Goal: Task Accomplishment & Management: Manage account settings

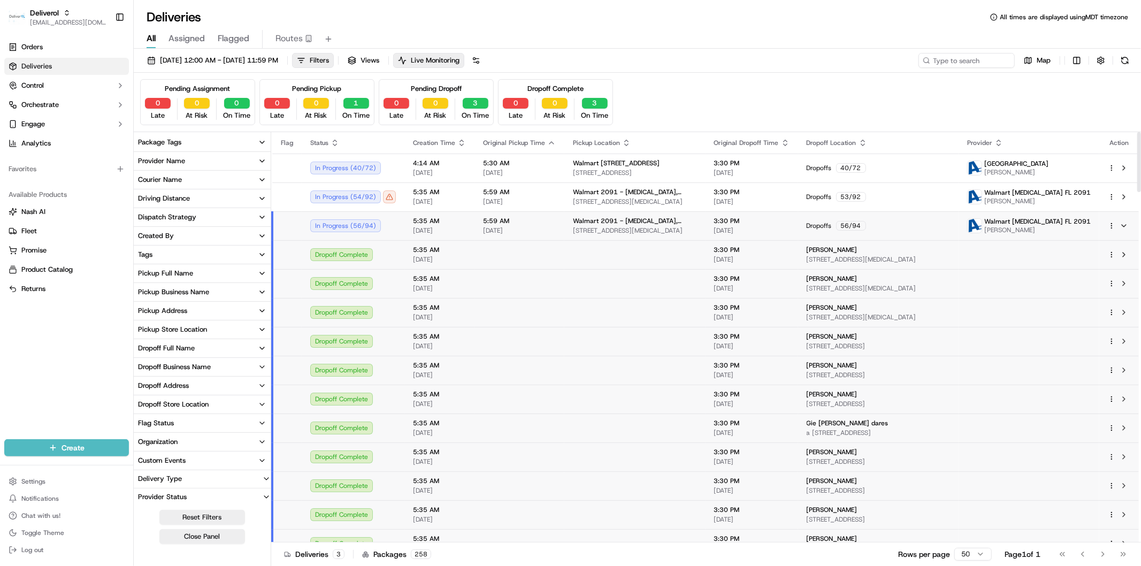
click at [544, 233] on span "[DATE]" at bounding box center [519, 230] width 73 height 9
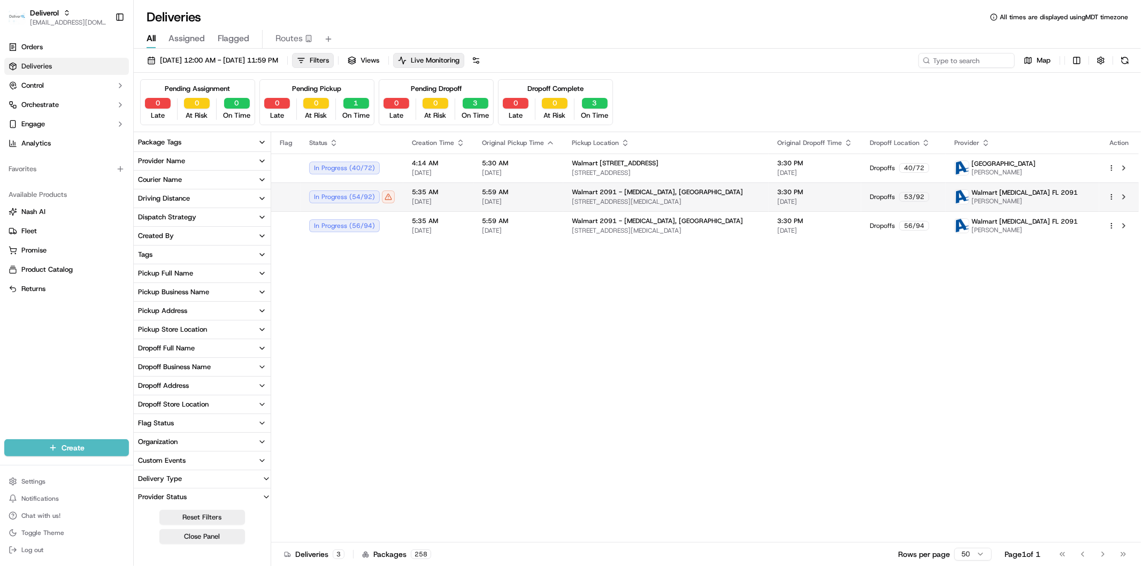
click at [531, 200] on span "[DATE]" at bounding box center [518, 201] width 73 height 9
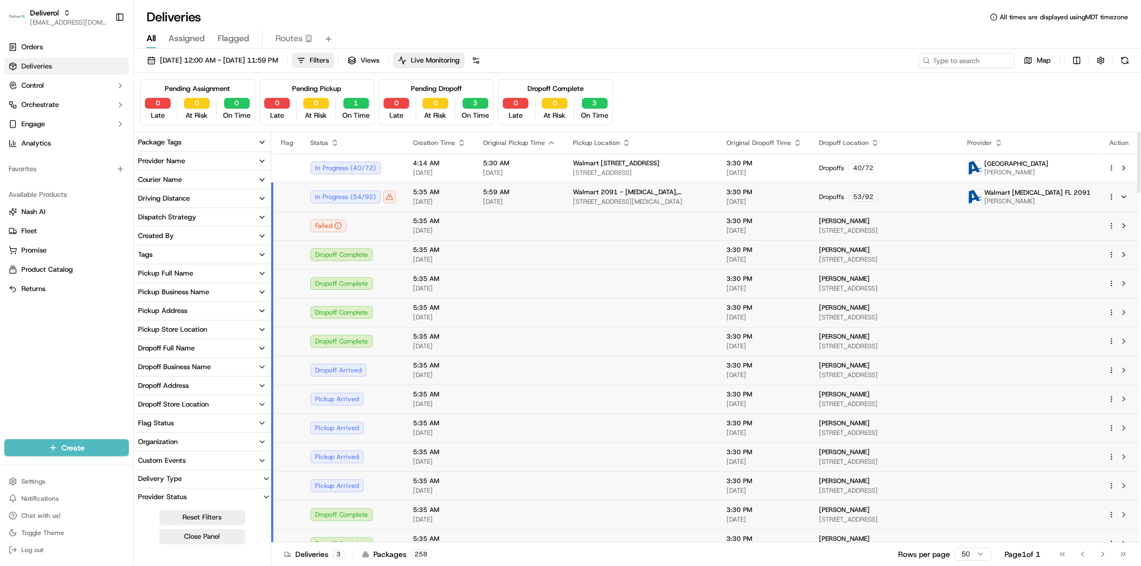
click at [467, 193] on td "5:35 AM 09/17/2025" at bounding box center [439, 196] width 70 height 29
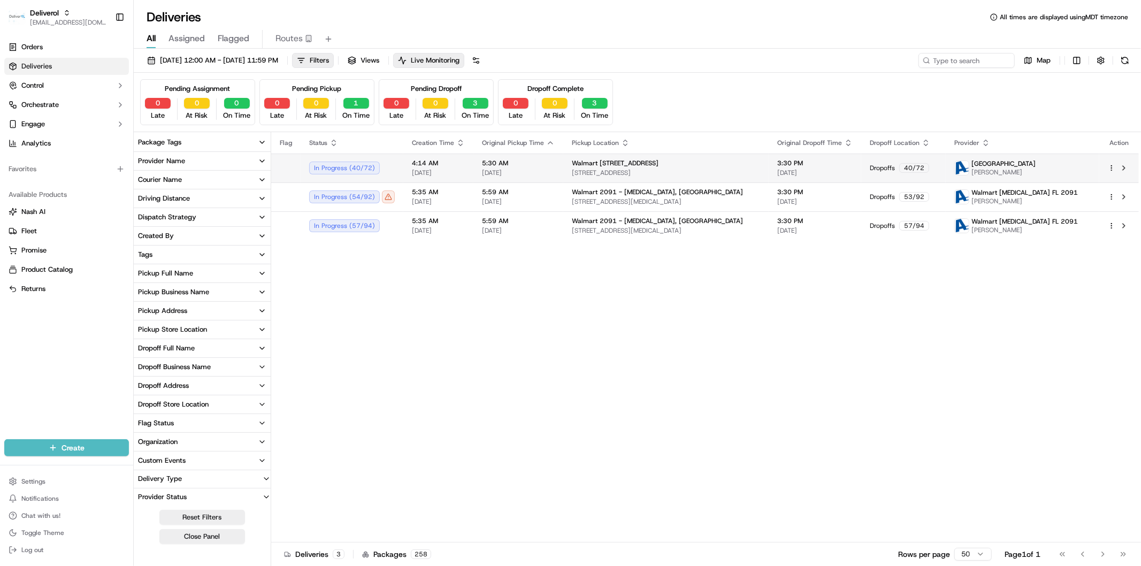
click at [468, 167] on td "4:14 AM 09/17/2025" at bounding box center [438, 167] width 70 height 29
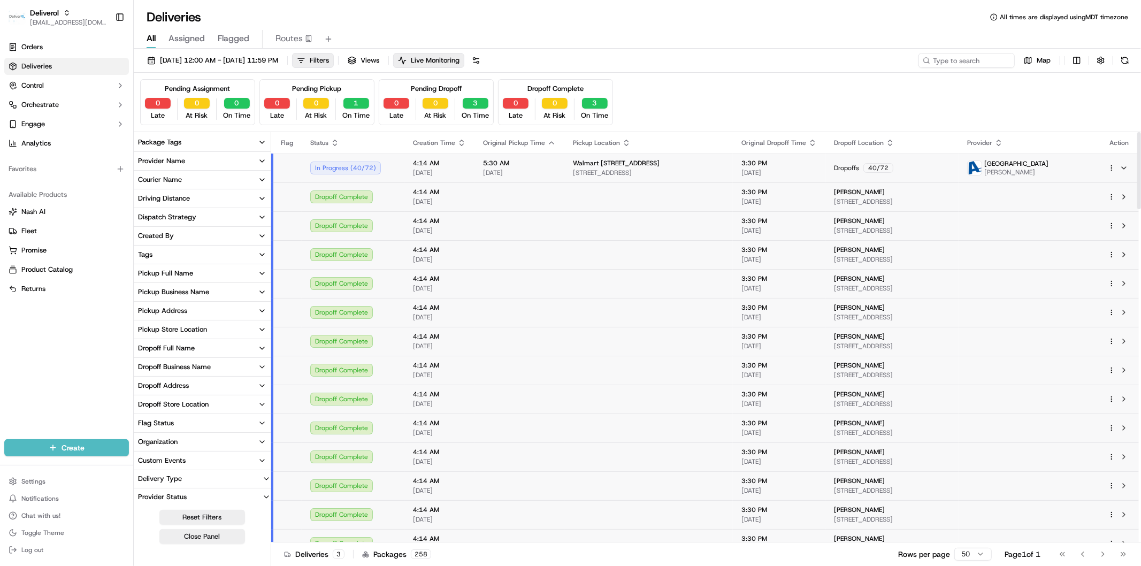
click at [468, 175] on td "4:14 AM 09/17/2025" at bounding box center [439, 167] width 70 height 29
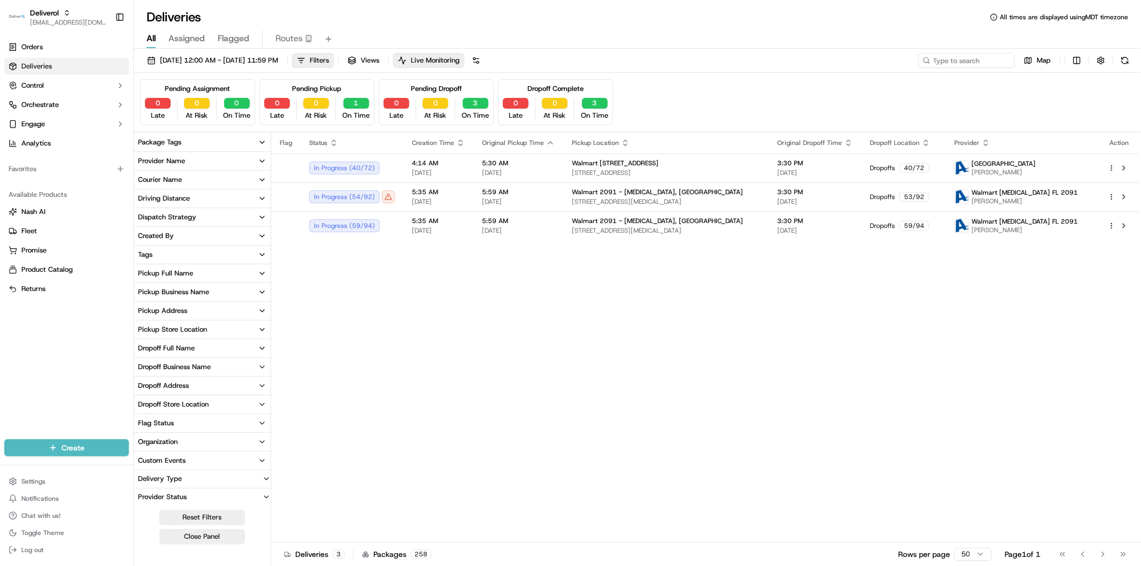
click at [184, 234] on button "Created By" at bounding box center [202, 236] width 137 height 18
click at [211, 296] on button "Tags" at bounding box center [202, 295] width 137 height 18
click at [261, 297] on icon "button" at bounding box center [262, 295] width 9 height 9
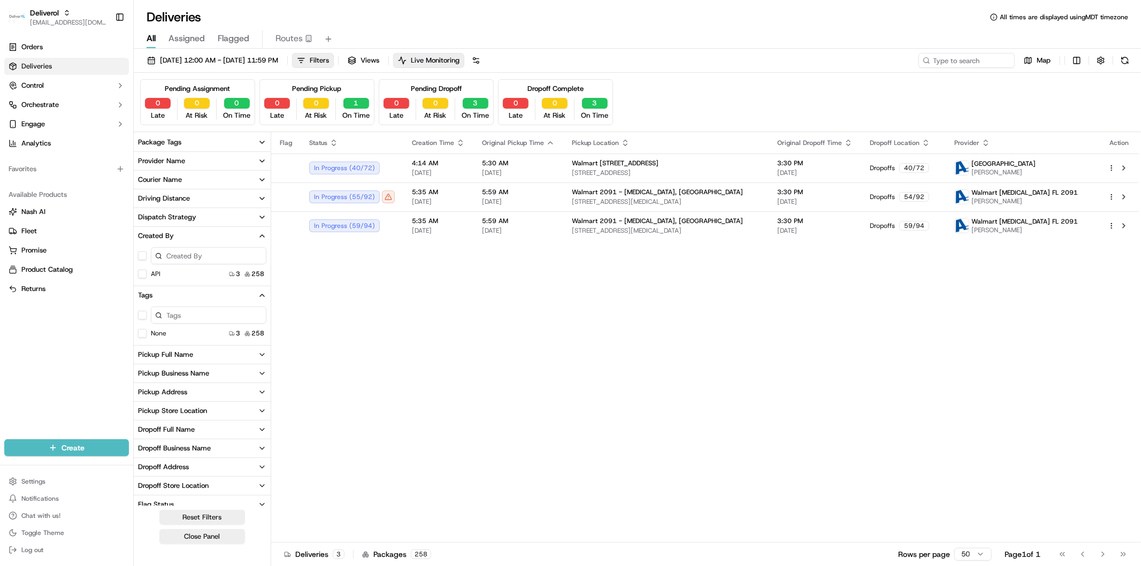
click at [200, 359] on button "Pickup Full Name" at bounding box center [202, 354] width 137 height 18
click at [191, 423] on div "Pickup Business Name" at bounding box center [173, 427] width 71 height 10
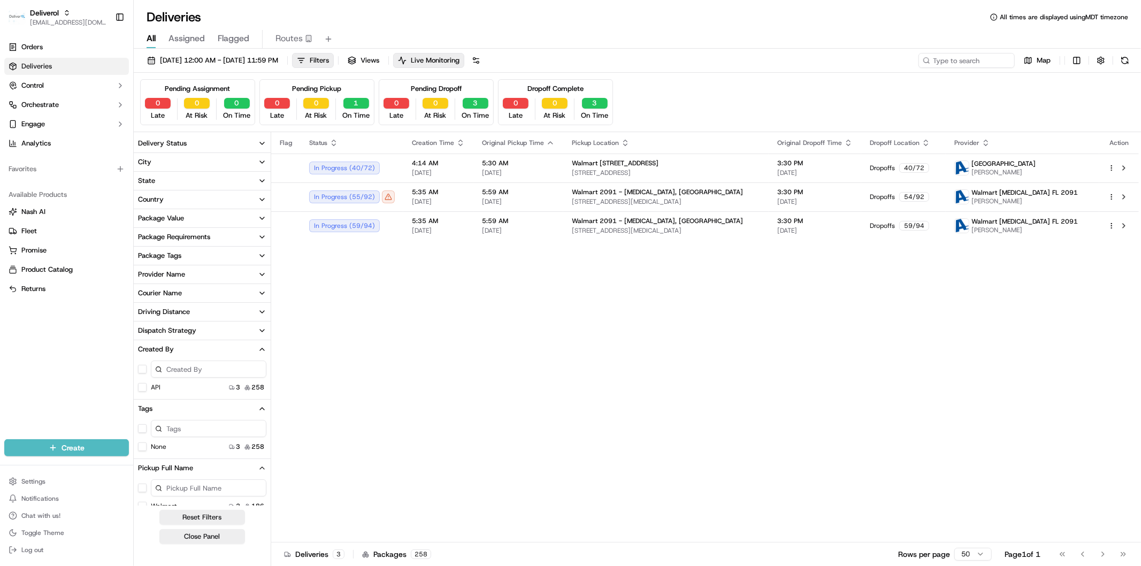
click at [199, 330] on button "Dispatch Strategy" at bounding box center [202, 330] width 137 height 18
click at [201, 309] on button "Driving Distance" at bounding box center [202, 312] width 137 height 18
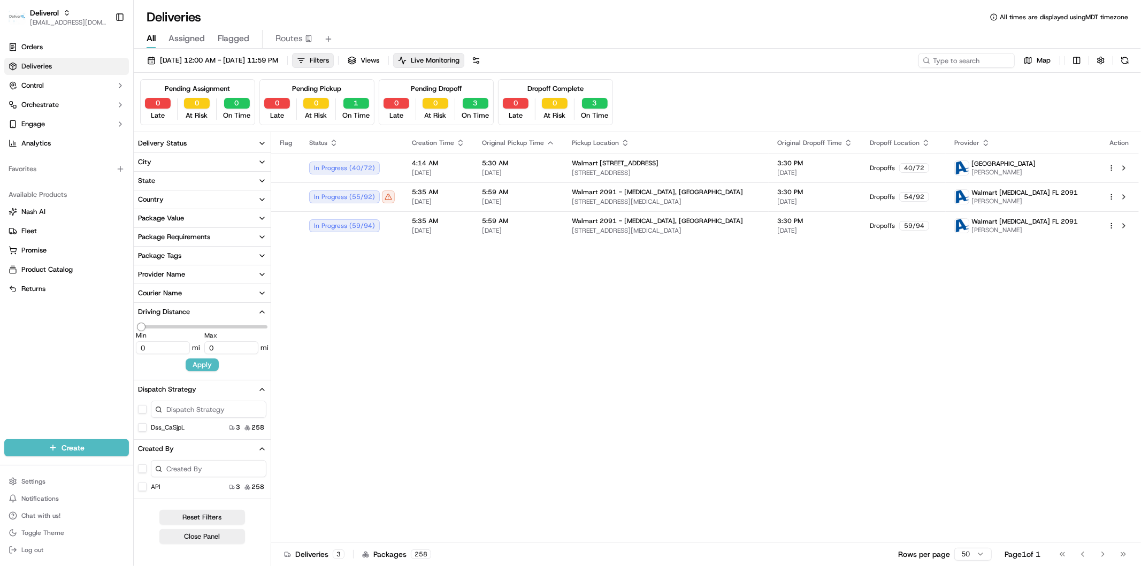
type input "12.19"
click at [199, 303] on button "Driving Distance" at bounding box center [202, 312] width 137 height 18
click at [198, 289] on button "Courier Name" at bounding box center [202, 293] width 137 height 18
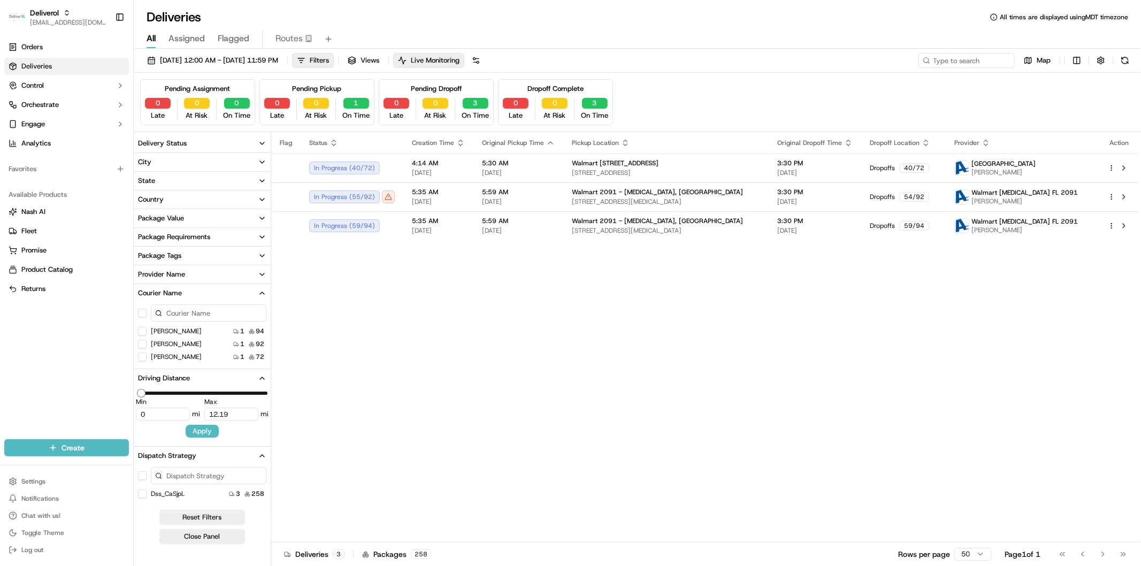
click at [195, 271] on button "Provider Name" at bounding box center [202, 274] width 137 height 18
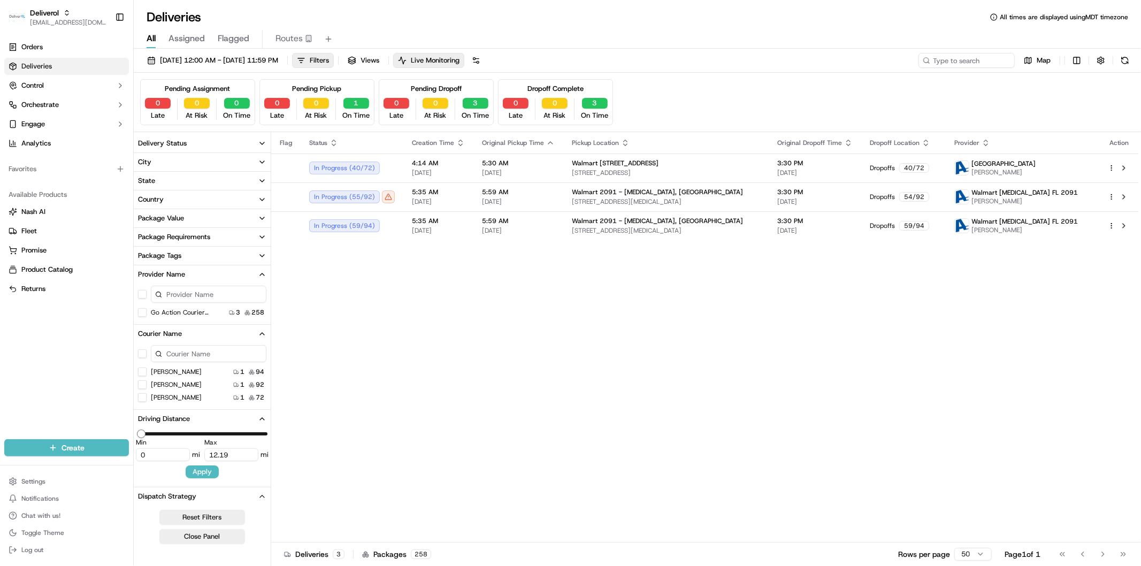
click at [196, 253] on button "Package Tags" at bounding box center [202, 255] width 137 height 18
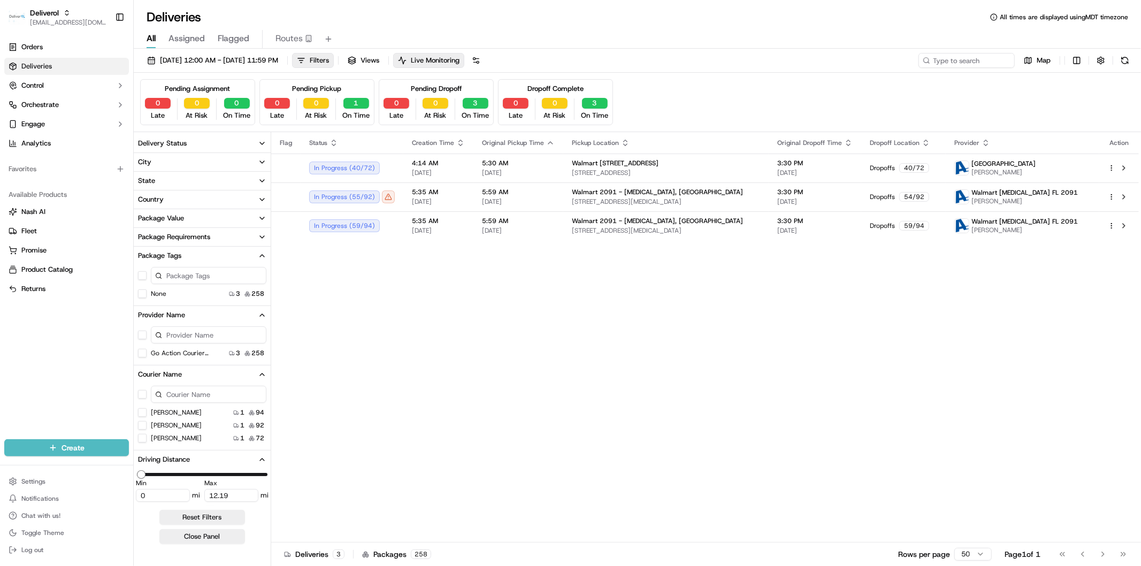
click at [199, 241] on div "Package Requirements" at bounding box center [174, 237] width 72 height 10
click at [197, 215] on button "Package Value" at bounding box center [202, 218] width 137 height 18
click at [262, 218] on icon "button" at bounding box center [262, 218] width 9 height 9
click at [234, 196] on button "Country" at bounding box center [202, 199] width 137 height 18
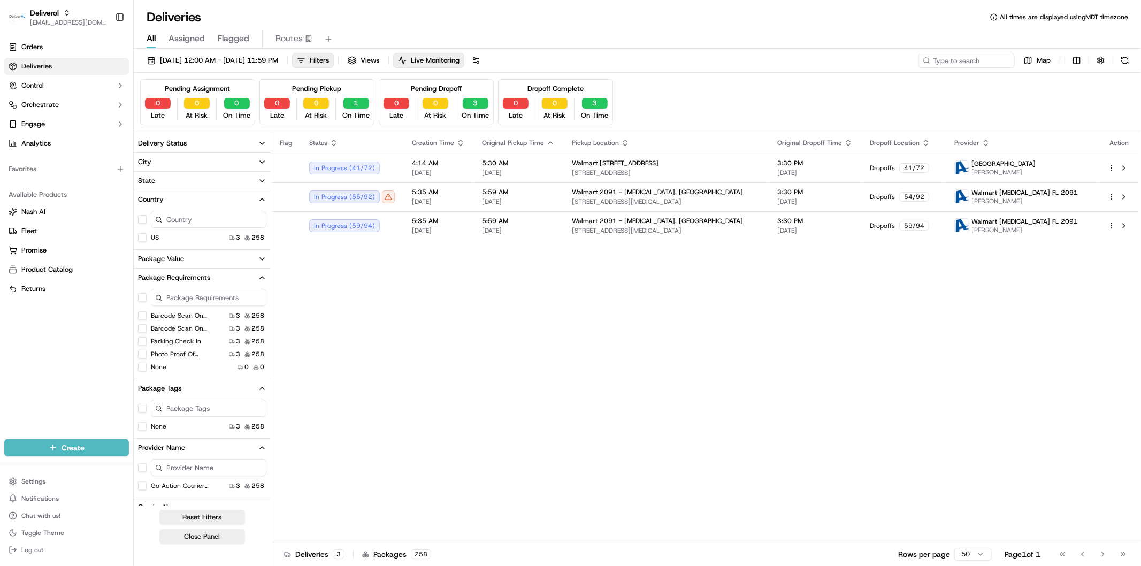
click at [214, 167] on button "City" at bounding box center [202, 162] width 137 height 18
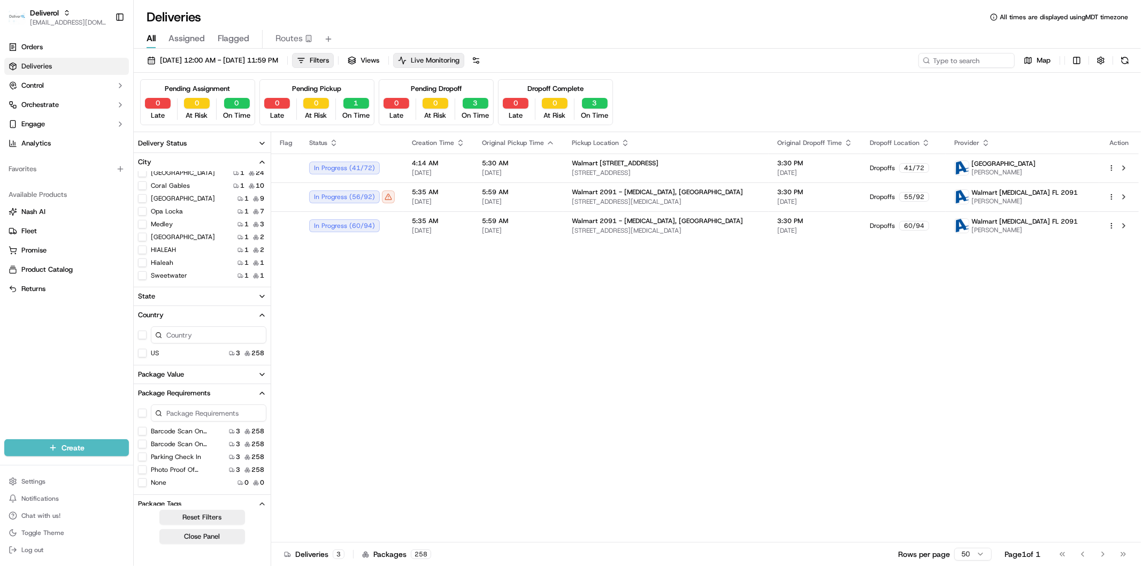
click at [459, 57] on span "Live Monitoring" at bounding box center [435, 61] width 49 height 10
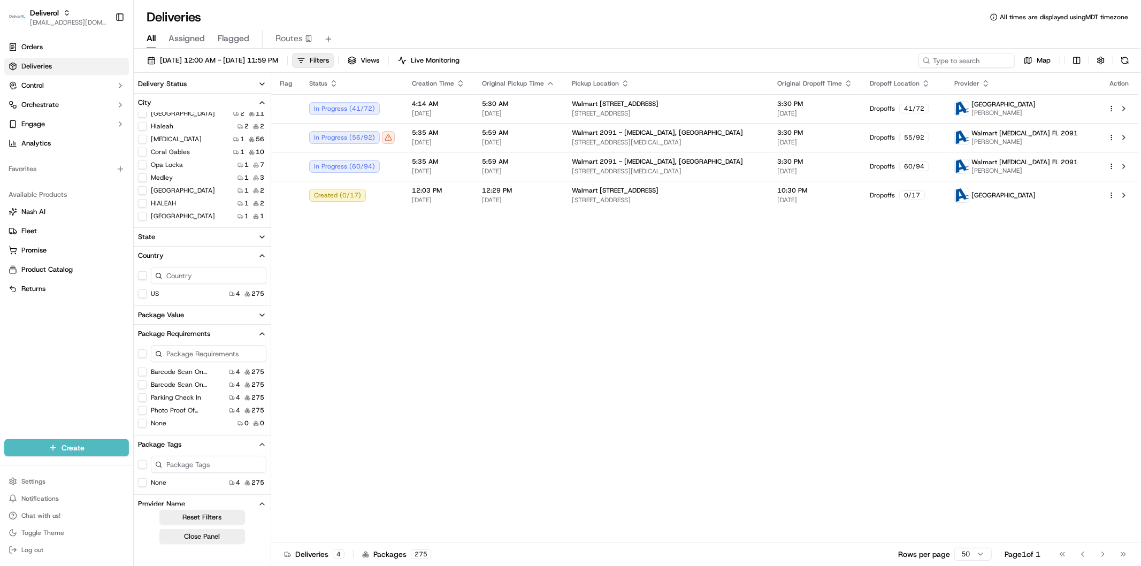
click at [529, 265] on div "Flag Status Creation Time Original Pickup Time Pickup Location Original Dropoff…" at bounding box center [704, 307] width 867 height 469
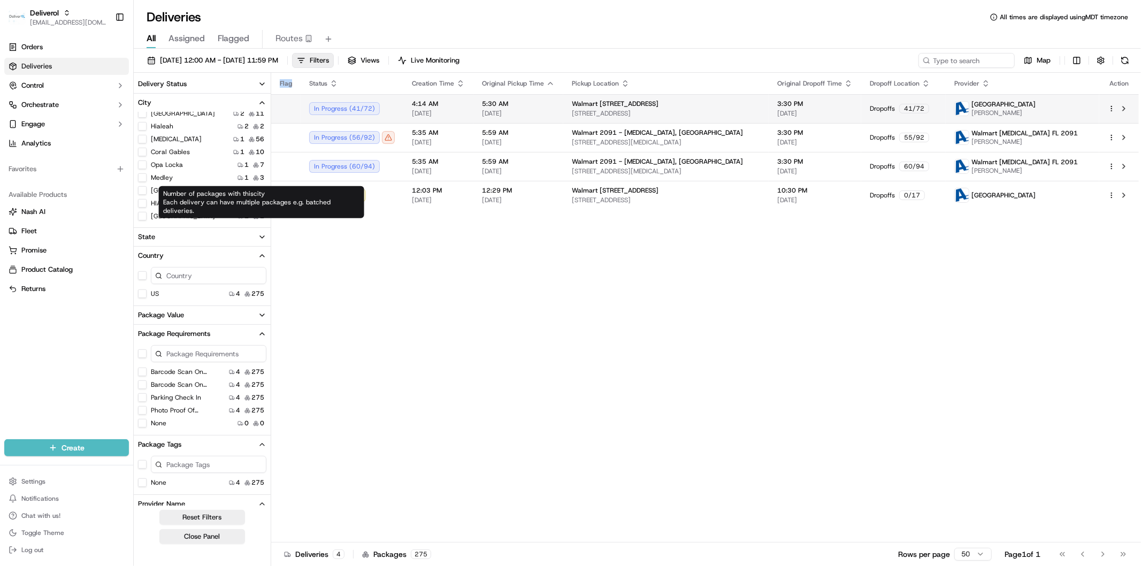
click at [524, 289] on div "Flag Status Creation Time Original Pickup Time Pickup Location Original Dropoff…" at bounding box center [704, 307] width 867 height 469
click at [351, 290] on div "Flag Status Creation Time Original Pickup Time Pickup Location Original Dropoff…" at bounding box center [704, 307] width 867 height 469
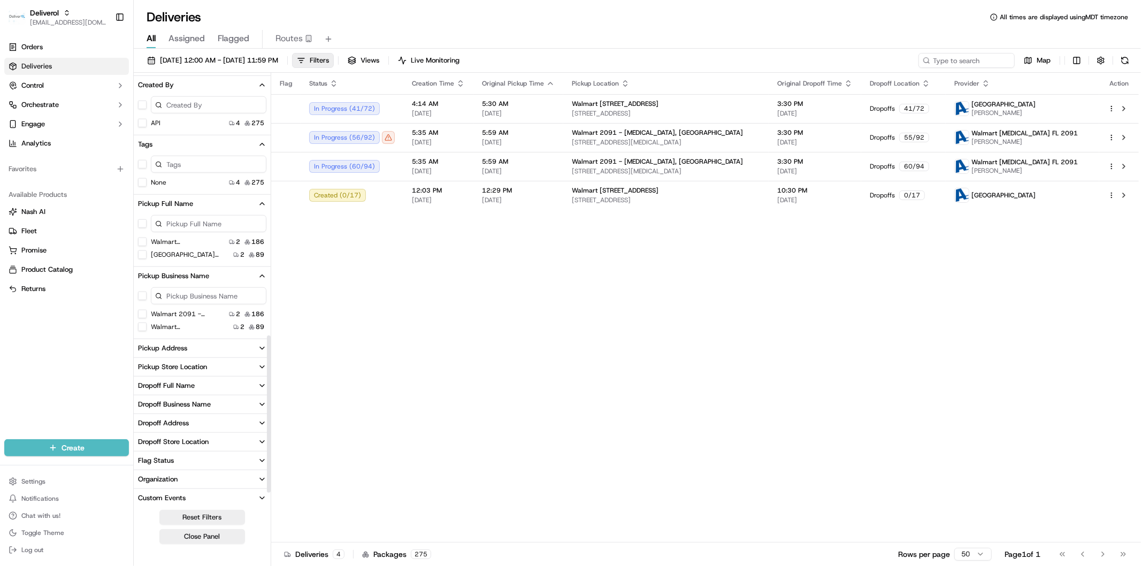
scroll to position [750, 0]
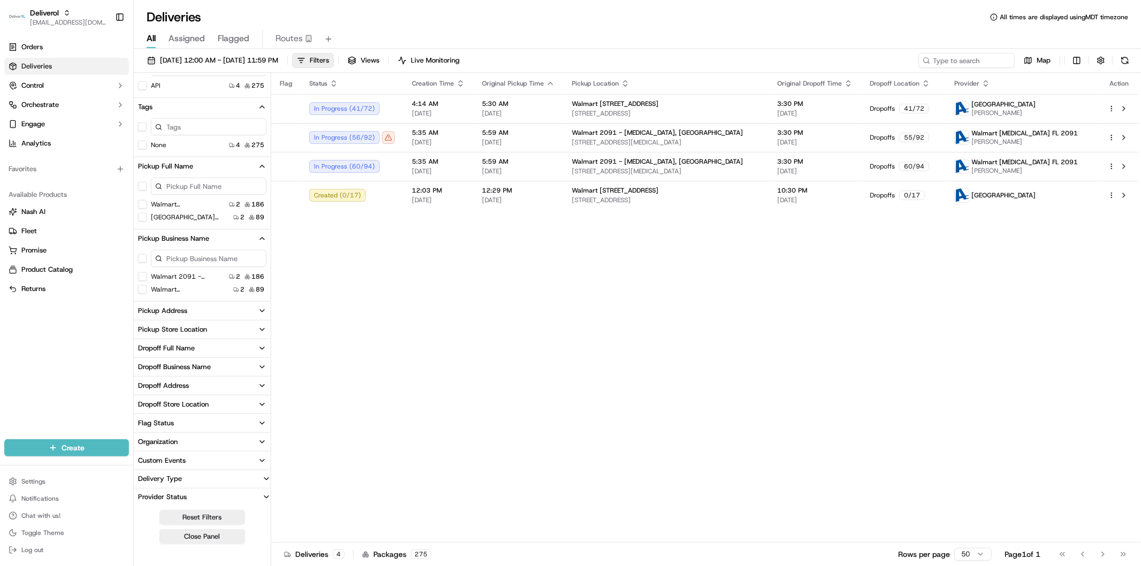
click at [183, 346] on div "Dropoff Full Name" at bounding box center [166, 348] width 57 height 10
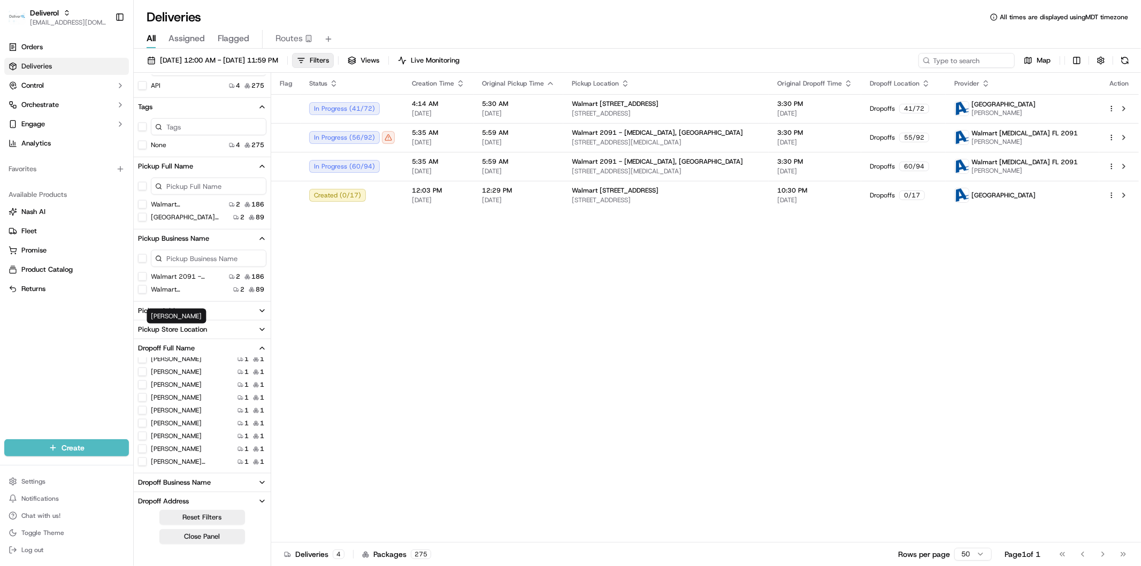
scroll to position [865, 0]
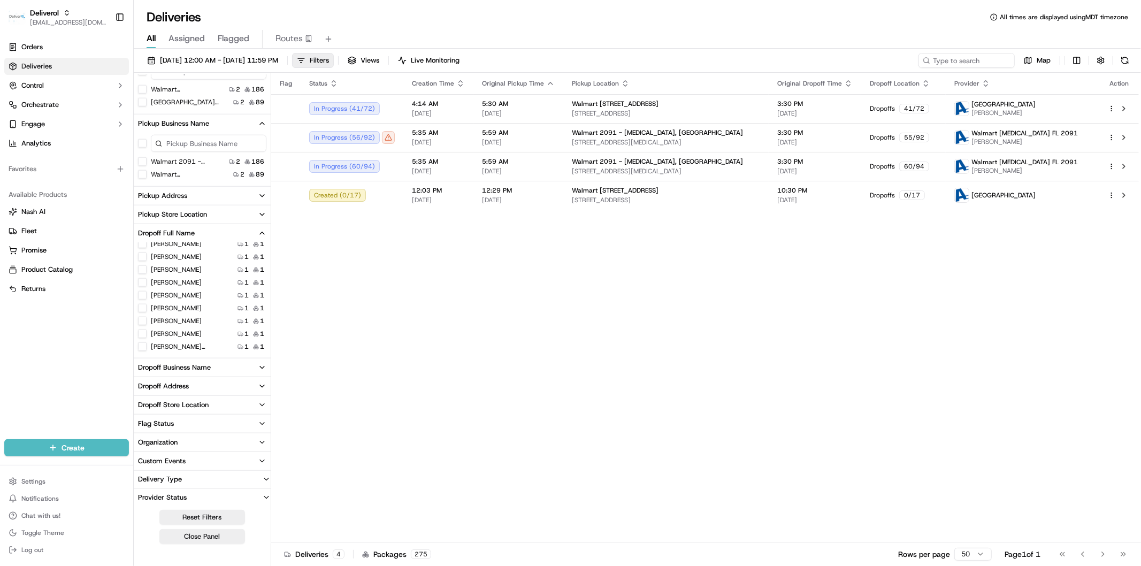
click at [186, 365] on div "Dropoff Business Name" at bounding box center [174, 368] width 73 height 10
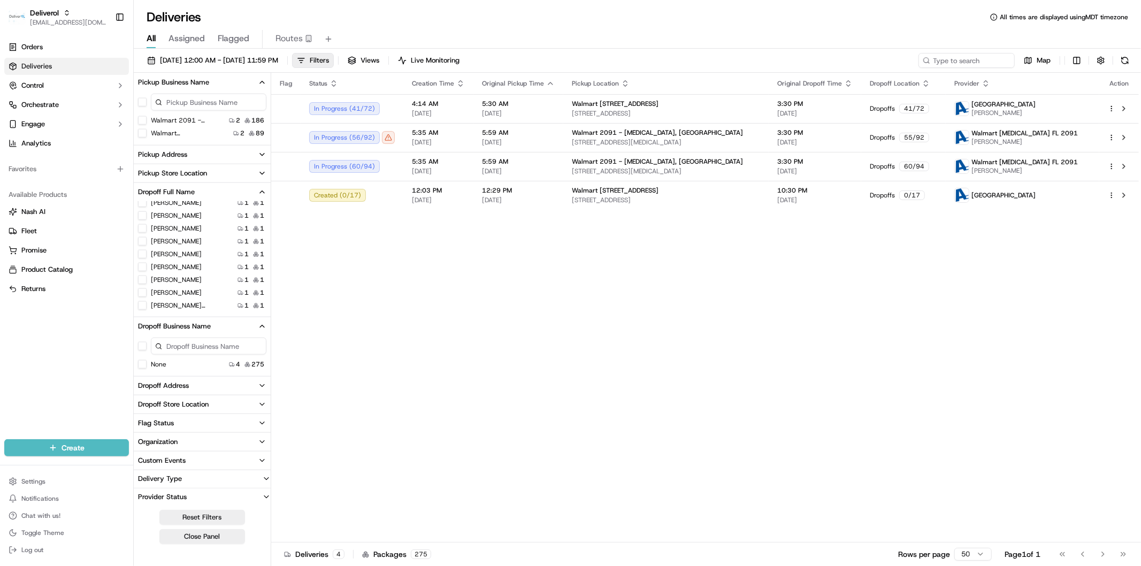
click at [180, 378] on button "Dropoff Address" at bounding box center [202, 385] width 137 height 18
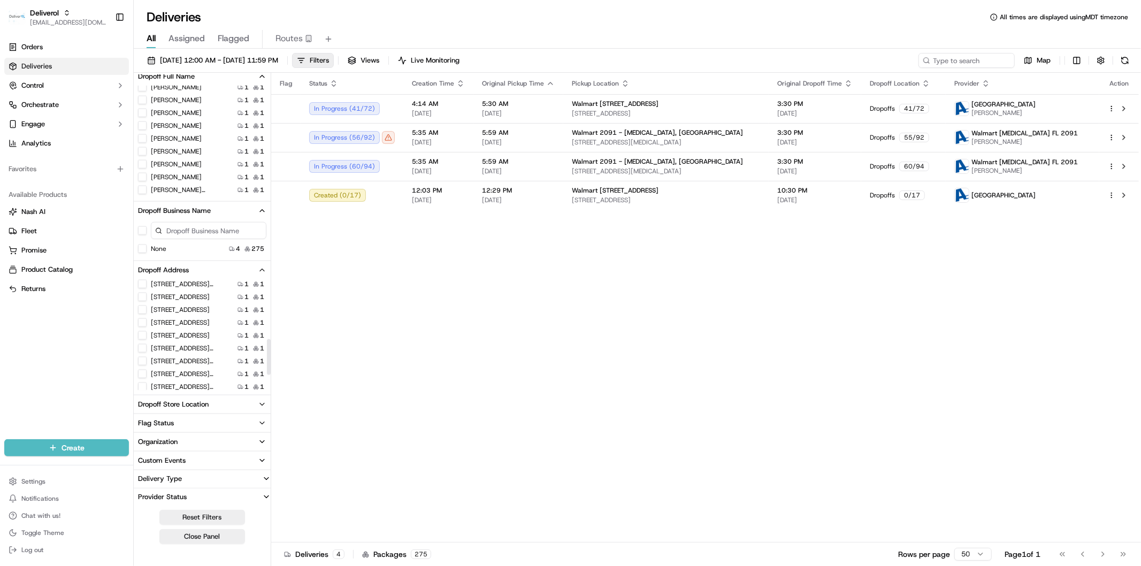
scroll to position [233, 0]
click at [184, 404] on div "Dropoff Store Location" at bounding box center [173, 404] width 71 height 10
click at [179, 462] on button "Flag Status" at bounding box center [202, 463] width 137 height 18
click at [232, 463] on button "Flag Status" at bounding box center [202, 463] width 137 height 18
click at [189, 482] on button "Organization" at bounding box center [202, 482] width 137 height 18
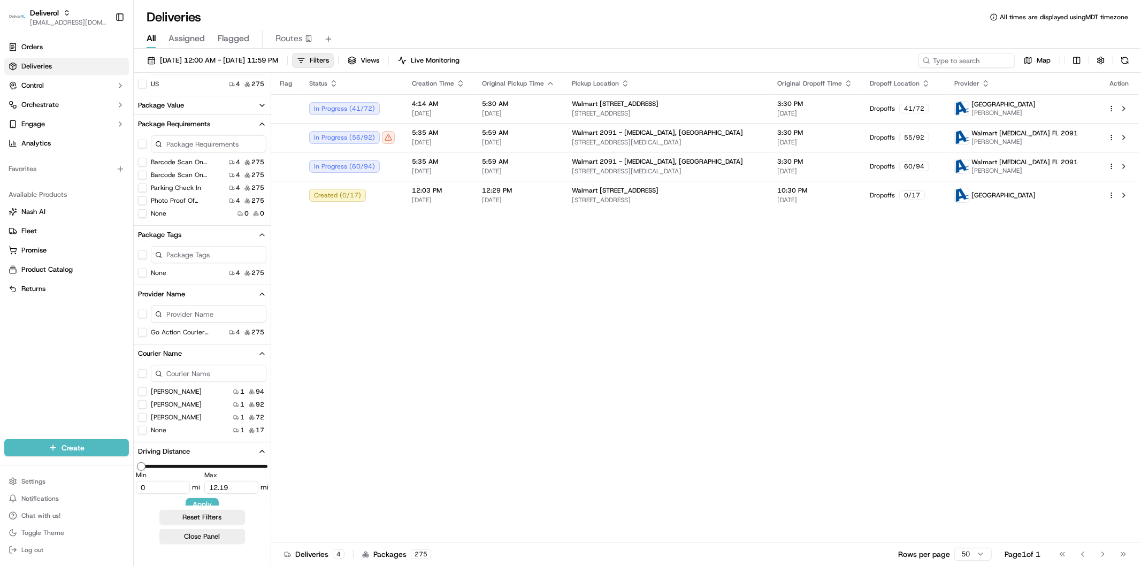
scroll to position [0, 0]
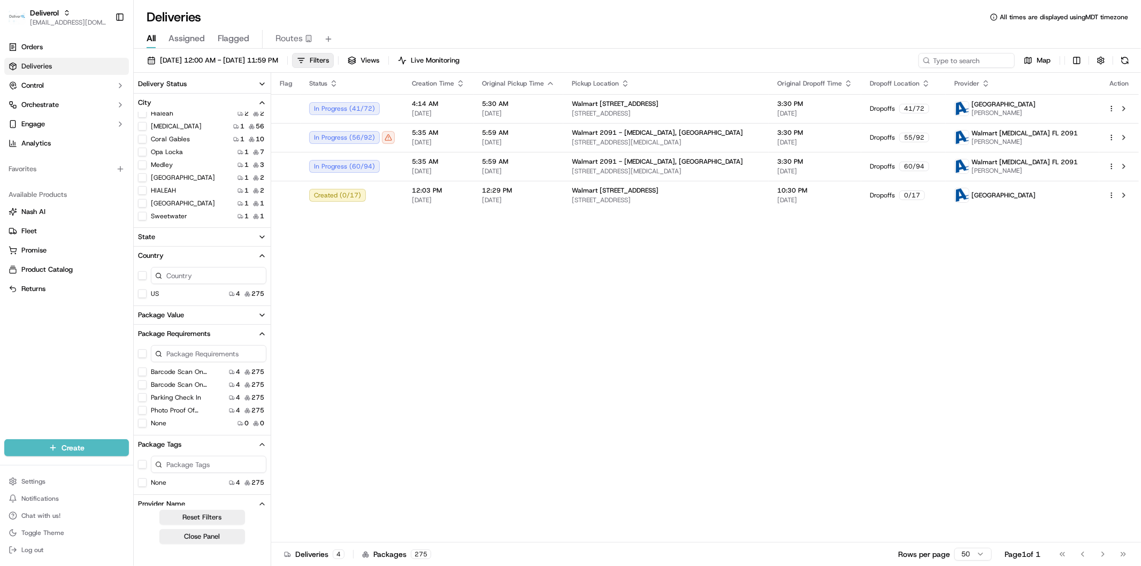
click at [515, 59] on div "09/17/2025 12:00 AM - 09/17/2025 11:59 PM Filters Views Live Monitoring Map" at bounding box center [637, 63] width 1007 height 20
click at [65, 61] on link "Deliveries" at bounding box center [66, 66] width 125 height 17
click at [508, 60] on div "09/17/2025 12:00 AM - 09/17/2025 11:59 PM Filters Views Live Monitoring Map" at bounding box center [637, 63] width 1007 height 20
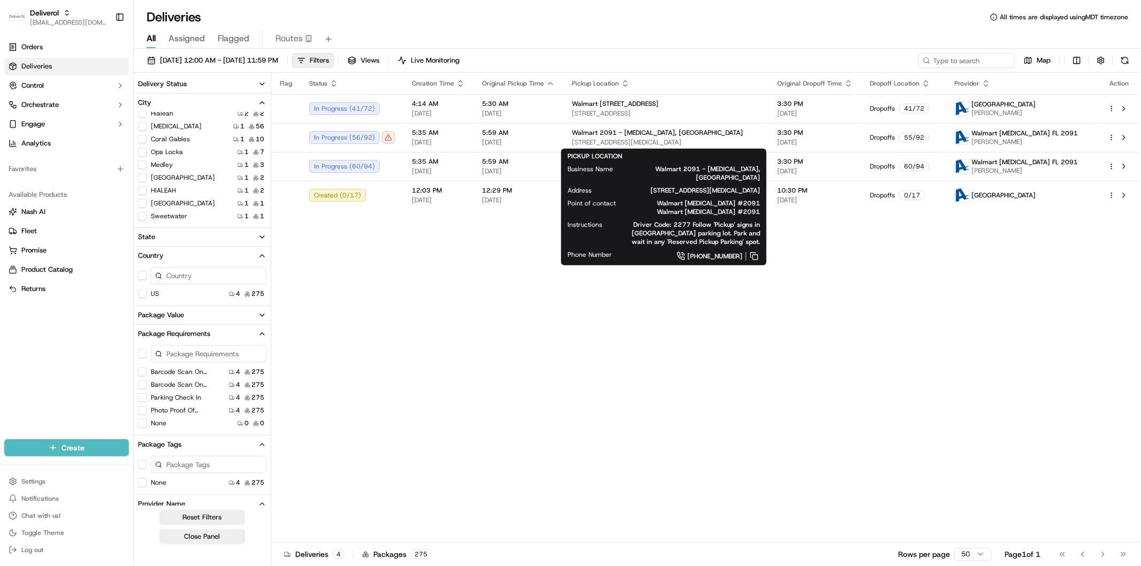
click at [592, 358] on div "Flag Status Creation Time Original Pickup Time Pickup Location Original Dropoff…" at bounding box center [704, 307] width 867 height 469
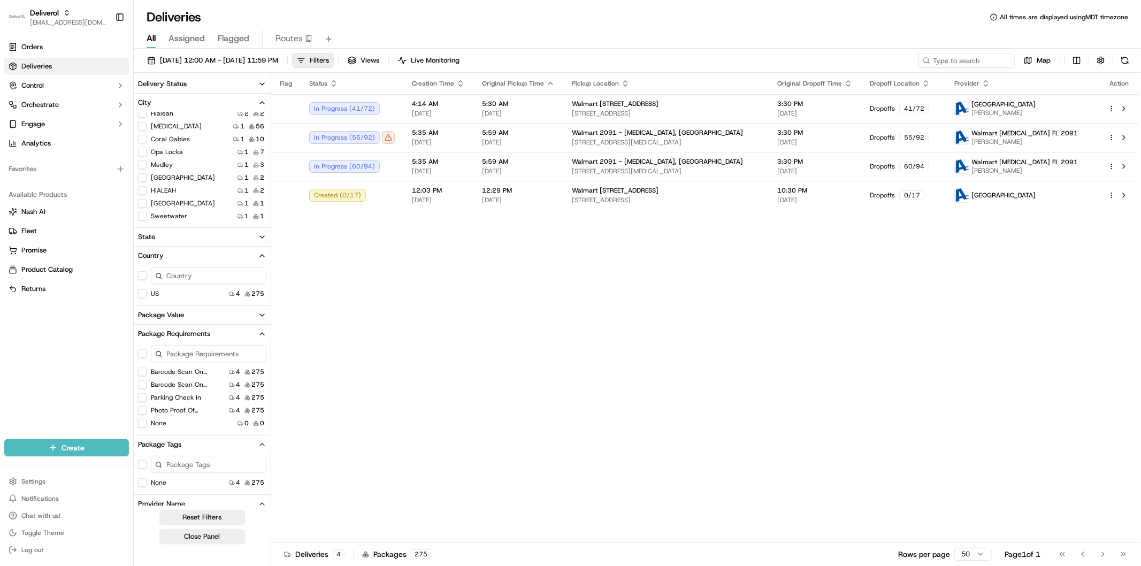
click at [263, 100] on icon "button" at bounding box center [262, 102] width 9 height 9
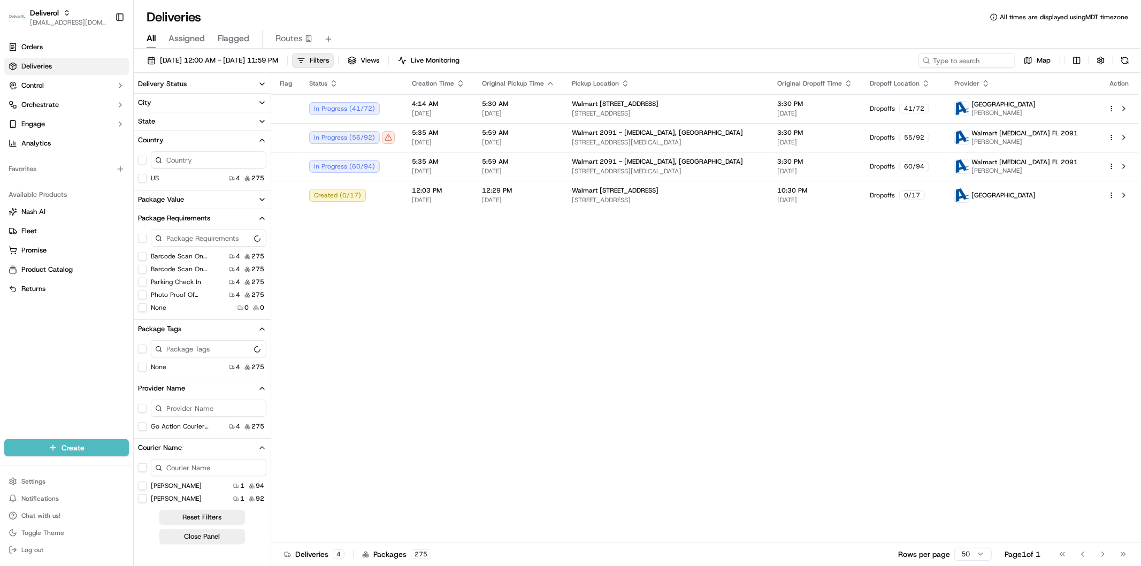
click at [259, 141] on icon "button" at bounding box center [262, 140] width 9 height 9
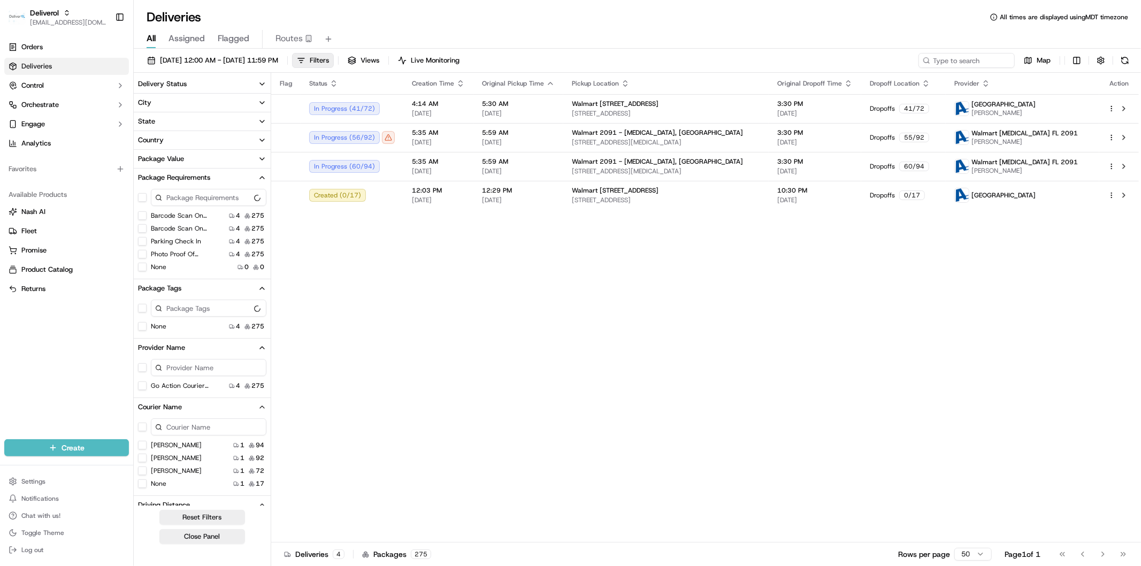
click at [260, 178] on icon "button" at bounding box center [262, 177] width 4 height 2
click at [260, 176] on icon "button" at bounding box center [262, 177] width 4 height 2
click at [261, 176] on icon "button" at bounding box center [262, 177] width 9 height 9
click at [259, 381] on span "275" at bounding box center [257, 385] width 13 height 9
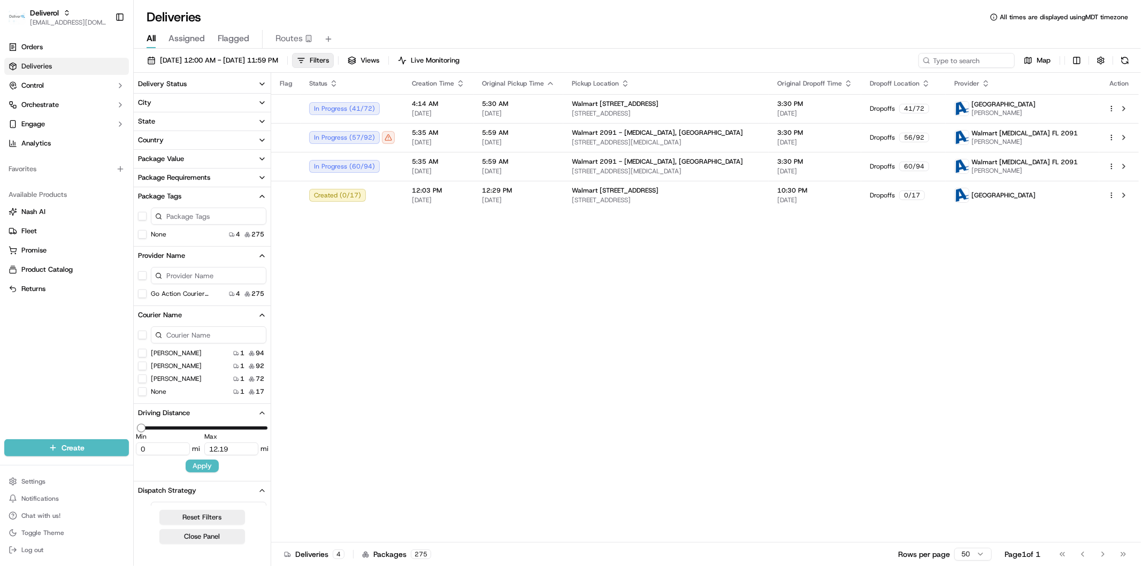
click at [264, 255] on icon "button" at bounding box center [262, 255] width 9 height 9
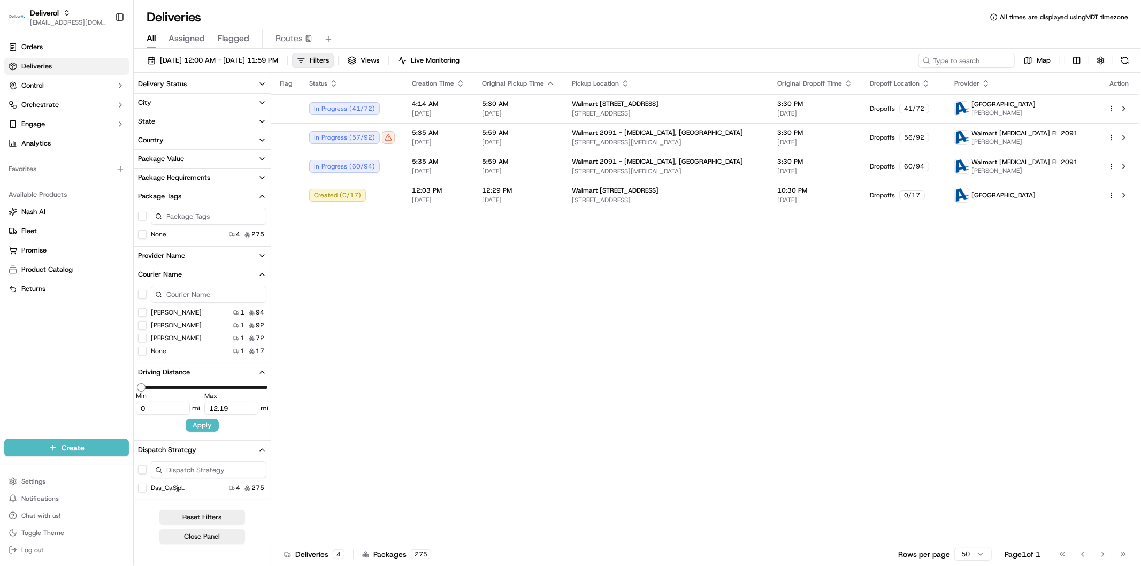
click at [266, 373] on button "Driving Distance" at bounding box center [202, 372] width 137 height 18
click at [261, 276] on icon "button" at bounding box center [262, 274] width 9 height 9
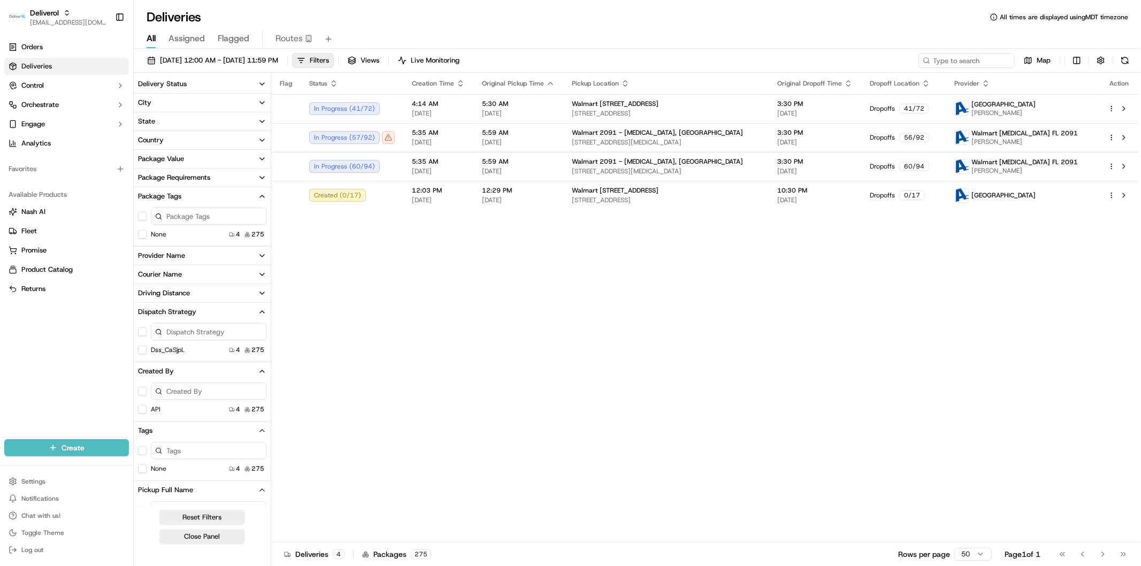
click at [260, 367] on icon "button" at bounding box center [262, 371] width 9 height 9
click at [261, 309] on icon "button" at bounding box center [262, 311] width 9 height 9
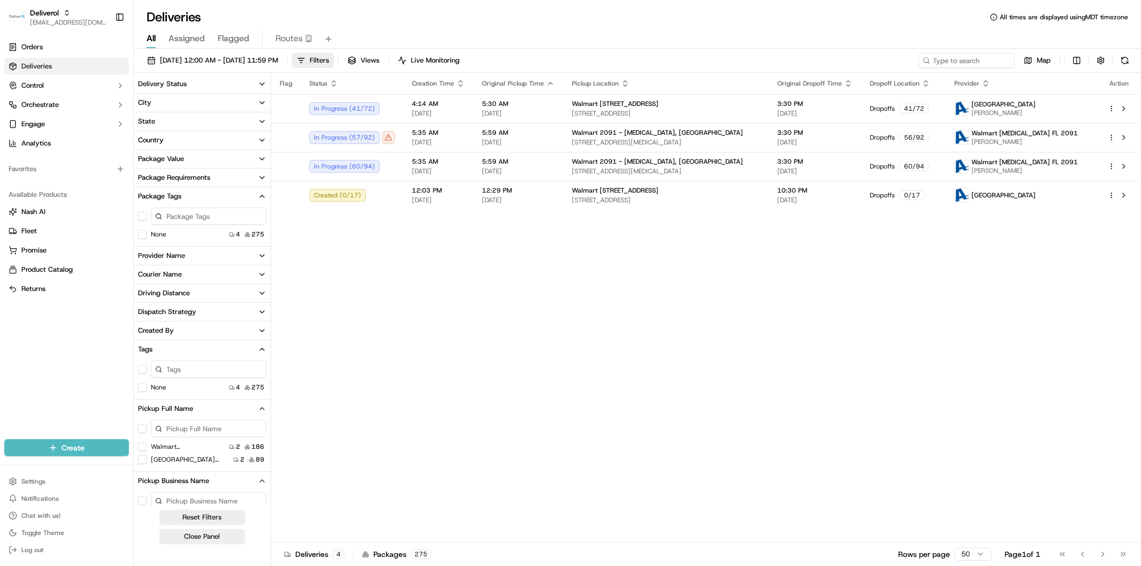
click at [265, 350] on icon "button" at bounding box center [262, 349] width 9 height 9
click at [264, 369] on icon "button" at bounding box center [262, 368] width 9 height 9
click at [262, 386] on icon "button" at bounding box center [262, 386] width 9 height 9
click at [262, 442] on icon "button" at bounding box center [262, 442] width 9 height 9
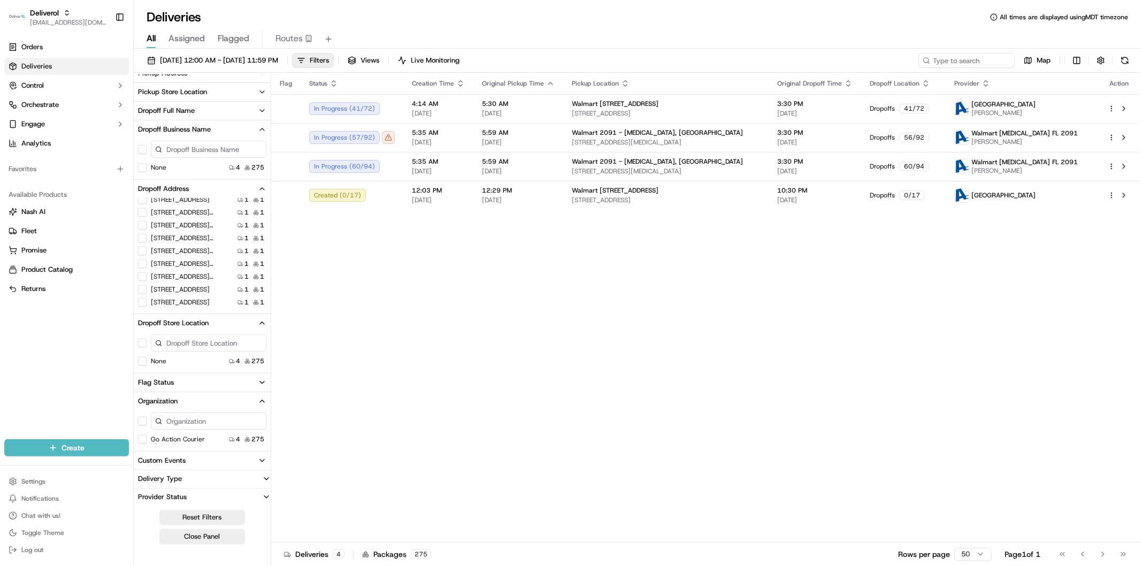
click at [264, 188] on icon "button" at bounding box center [262, 188] width 9 height 9
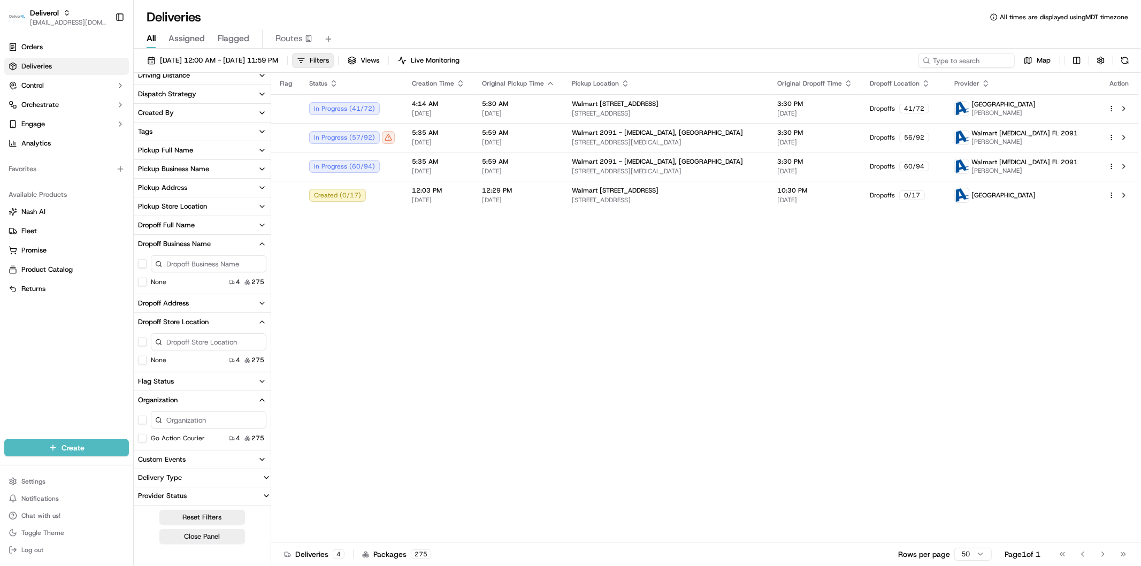
scroll to position [217, 0]
click at [262, 246] on icon "button" at bounding box center [262, 245] width 9 height 9
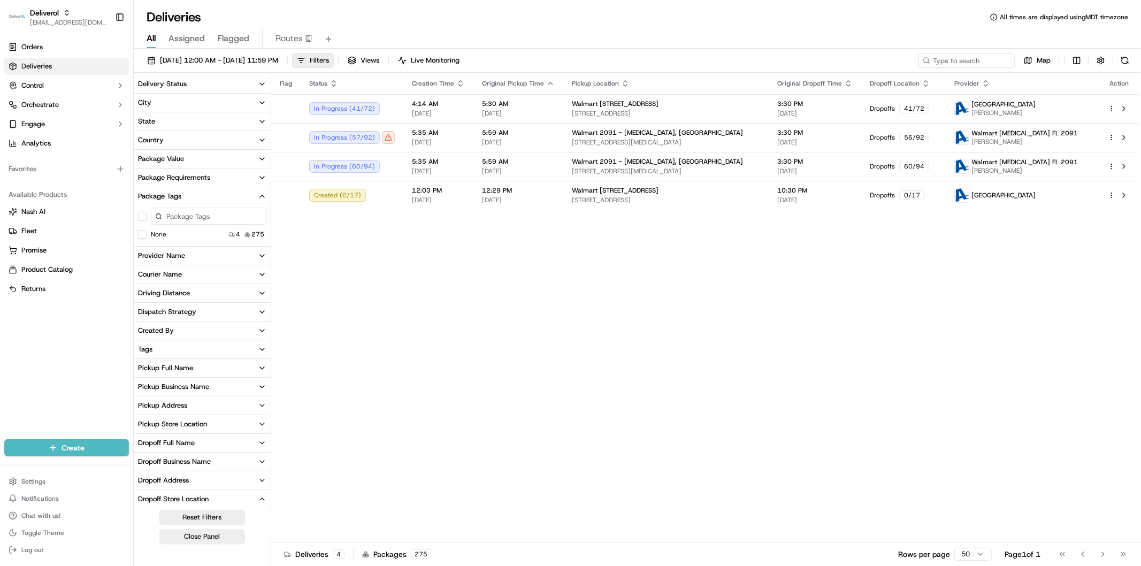
click at [261, 197] on icon "button" at bounding box center [262, 196] width 9 height 9
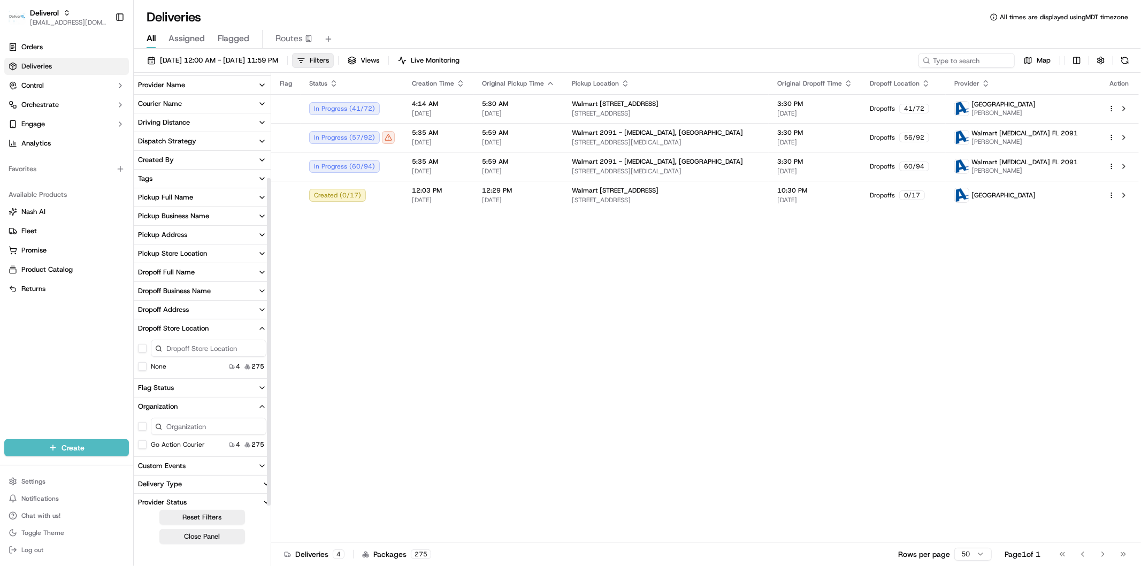
scroll to position [135, 0]
click at [260, 322] on icon "button" at bounding box center [262, 323] width 9 height 9
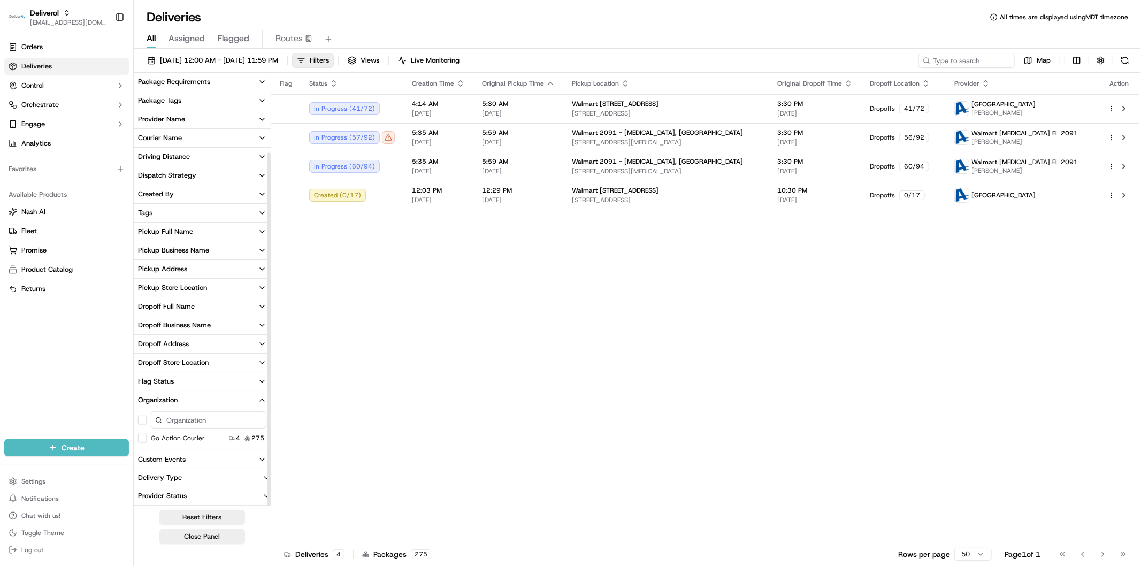
scroll to position [95, 0]
click at [263, 400] on icon "button" at bounding box center [262, 401] width 9 height 9
click at [261, 368] on icon "button" at bounding box center [262, 363] width 9 height 9
click at [260, 368] on icon "button" at bounding box center [262, 363] width 9 height 9
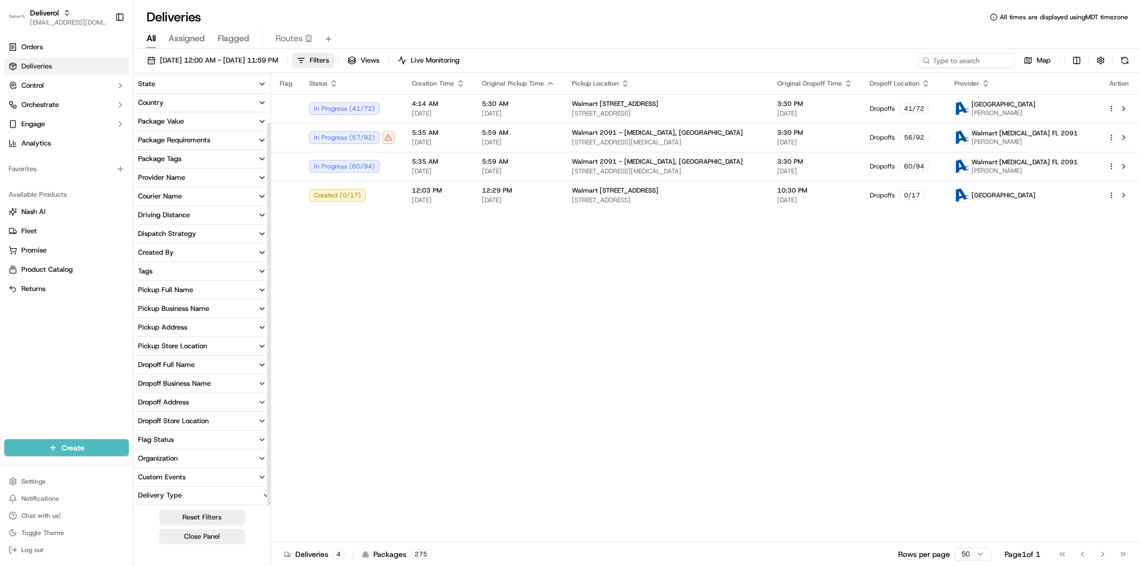
scroll to position [55, 0]
click at [464, 61] on button "Live Monitoring" at bounding box center [428, 60] width 71 height 15
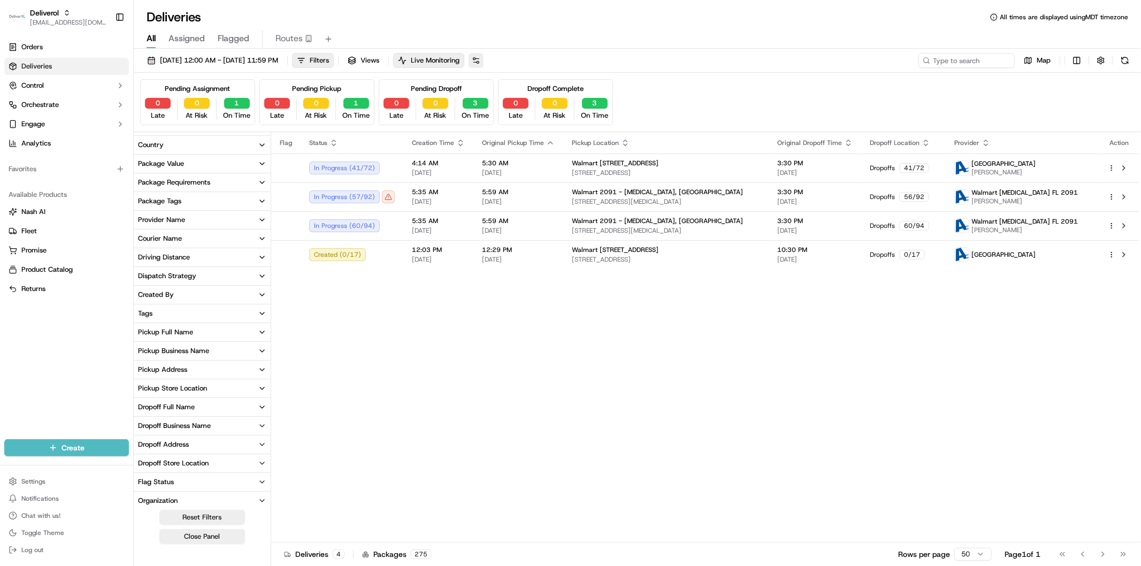
click at [483, 61] on button at bounding box center [475, 60] width 15 height 15
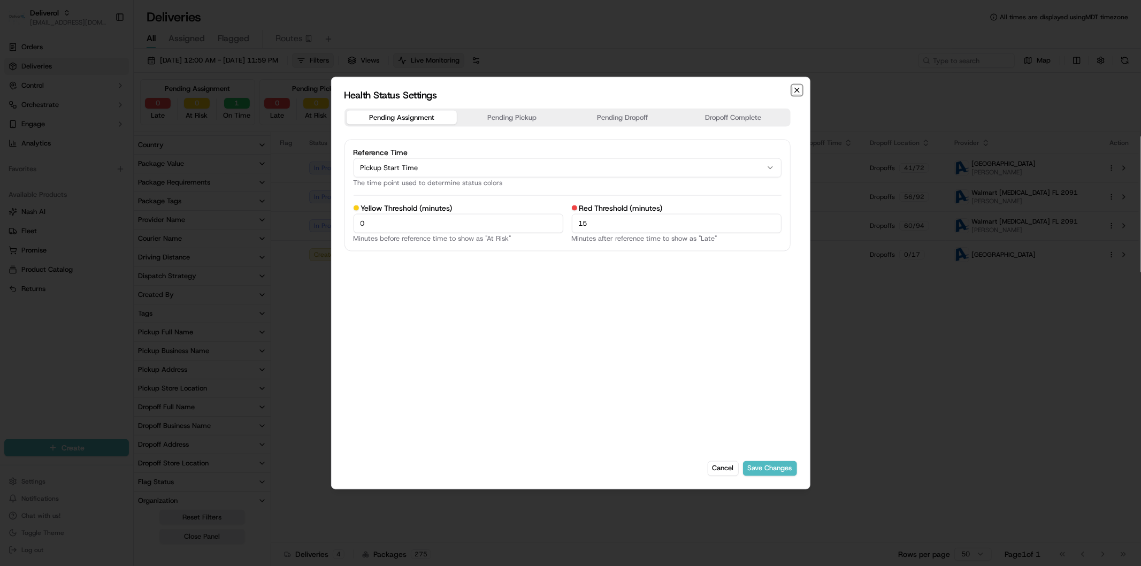
click at [799, 90] on icon "button" at bounding box center [796, 90] width 9 height 9
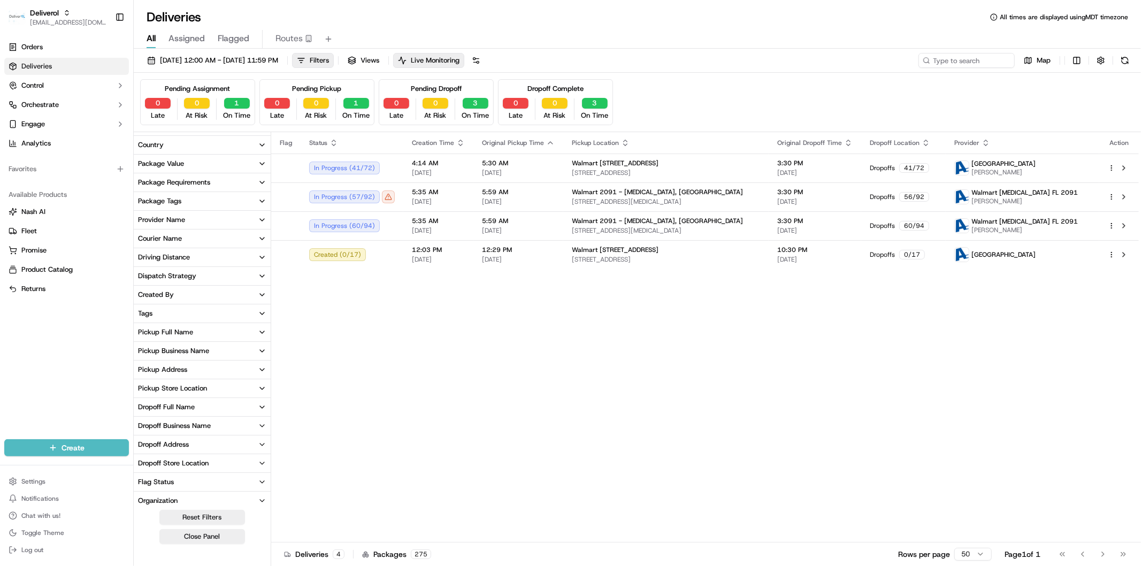
scroll to position [0, 0]
click at [260, 143] on icon "button" at bounding box center [262, 143] width 9 height 9
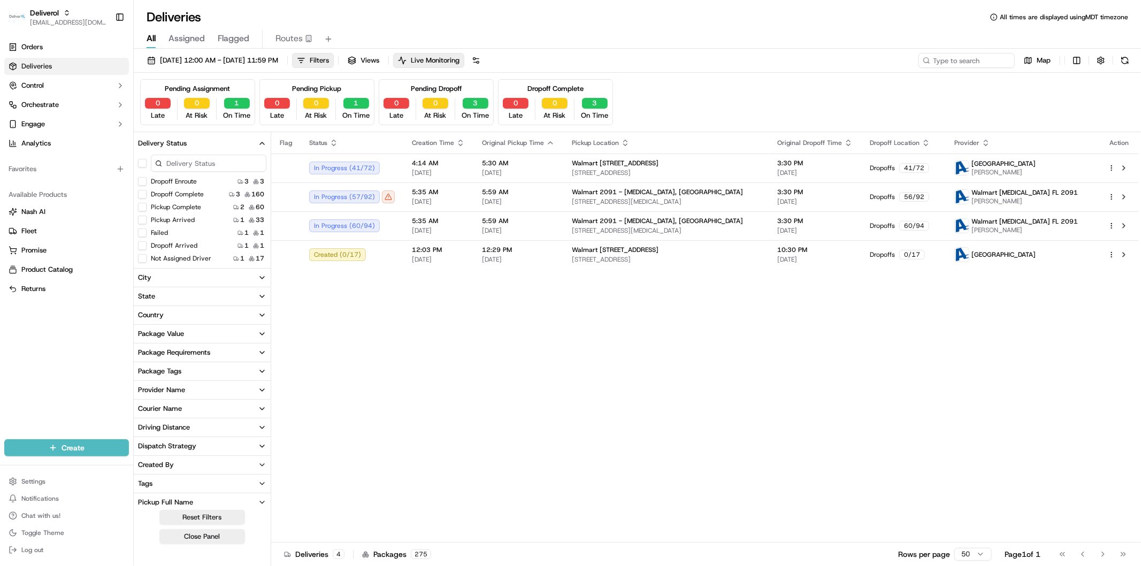
click at [260, 143] on icon "button" at bounding box center [262, 143] width 4 height 2
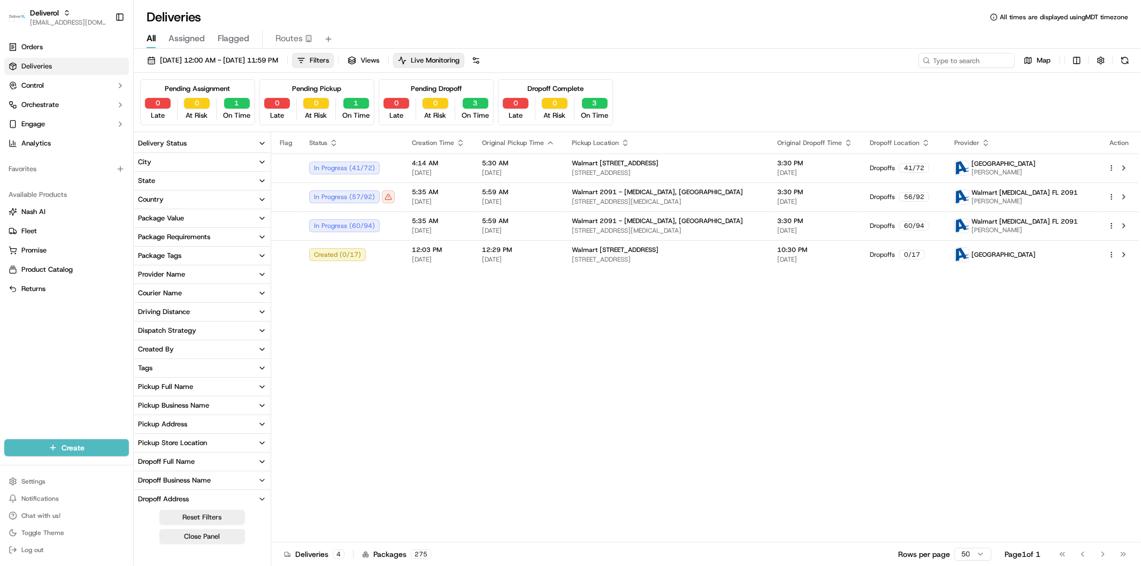
click at [352, 333] on div "Flag Status Creation Time Original Pickup Time Pickup Location Original Dropoff…" at bounding box center [704, 337] width 867 height 410
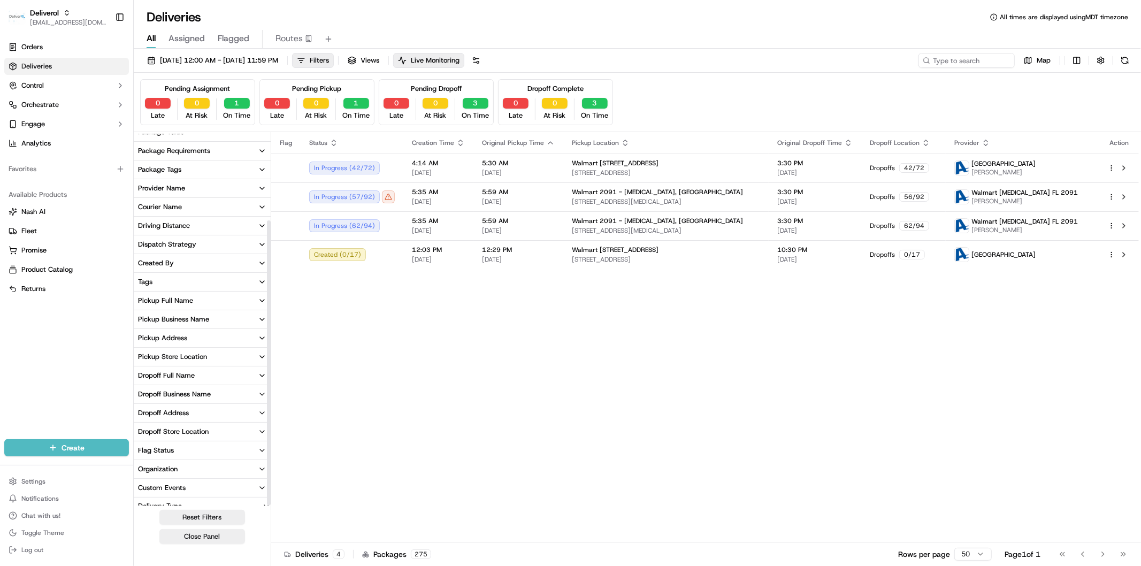
scroll to position [113, 0]
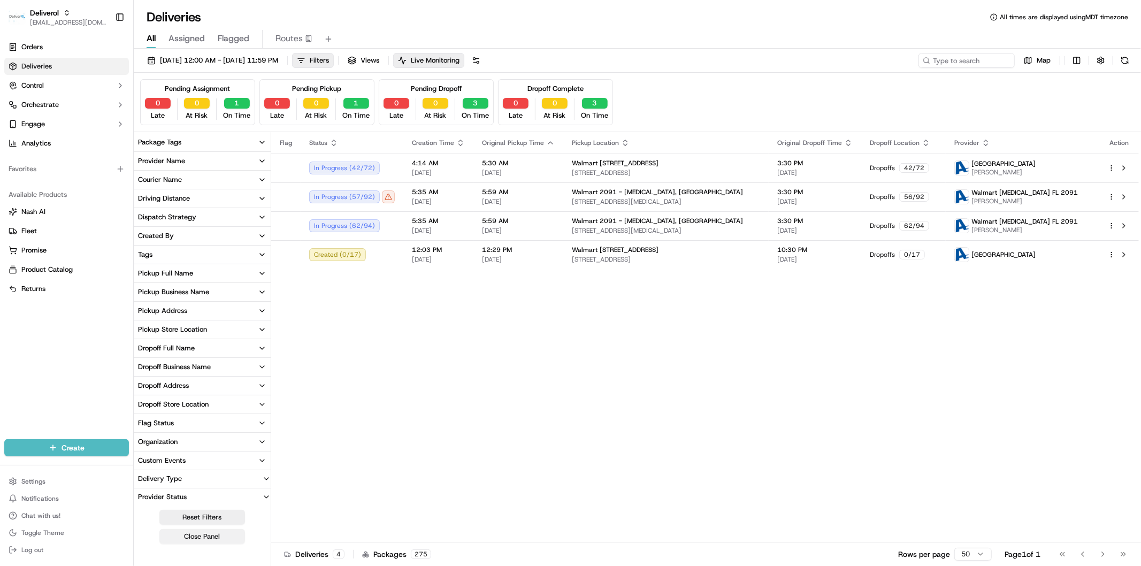
click at [217, 539] on button "Close Panel" at bounding box center [202, 536] width 86 height 15
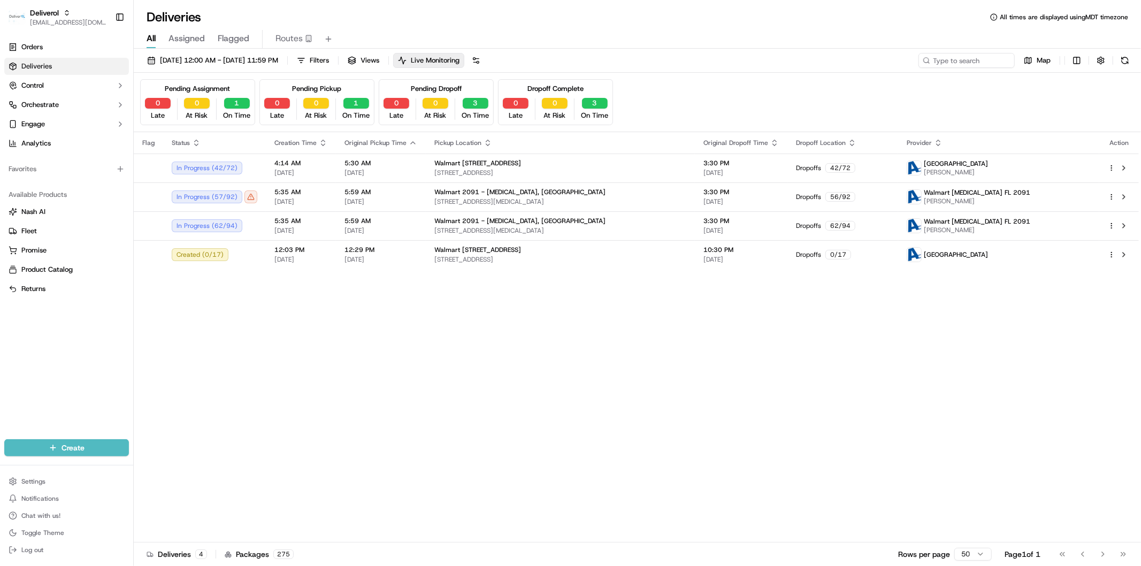
click at [153, 150] on th "Flag" at bounding box center [148, 142] width 29 height 21
click at [148, 144] on span "Flag" at bounding box center [148, 142] width 12 height 9
click at [148, 142] on span "Flag" at bounding box center [148, 142] width 12 height 9
click at [73, 58] on link "Deliveries" at bounding box center [66, 66] width 125 height 17
click at [75, 78] on button "Control" at bounding box center [66, 85] width 125 height 17
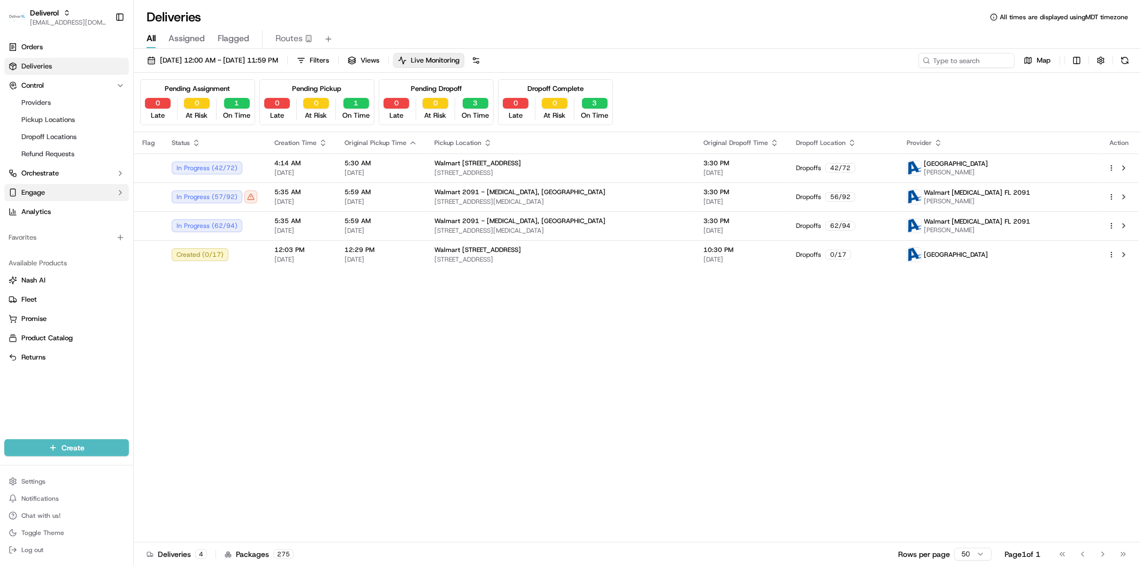
click at [119, 191] on icon "button" at bounding box center [120, 192] width 9 height 9
click at [119, 191] on icon "button" at bounding box center [120, 192] width 4 height 2
click at [121, 171] on icon "button" at bounding box center [120, 173] width 9 height 9
click at [379, 61] on span "Views" at bounding box center [369, 61] width 19 height 10
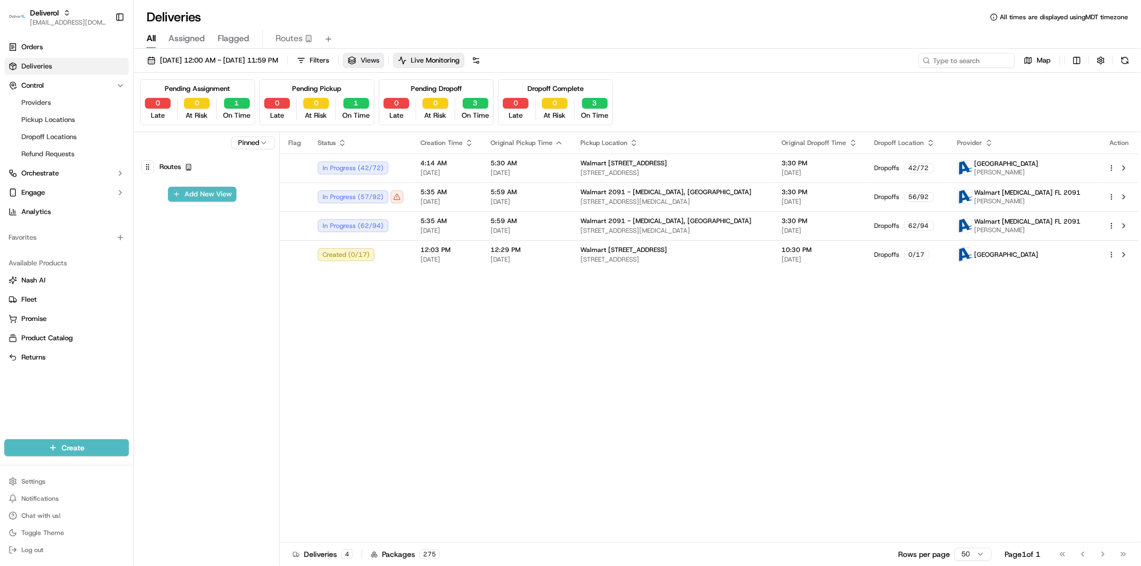
click at [379, 61] on span "Views" at bounding box center [369, 61] width 19 height 10
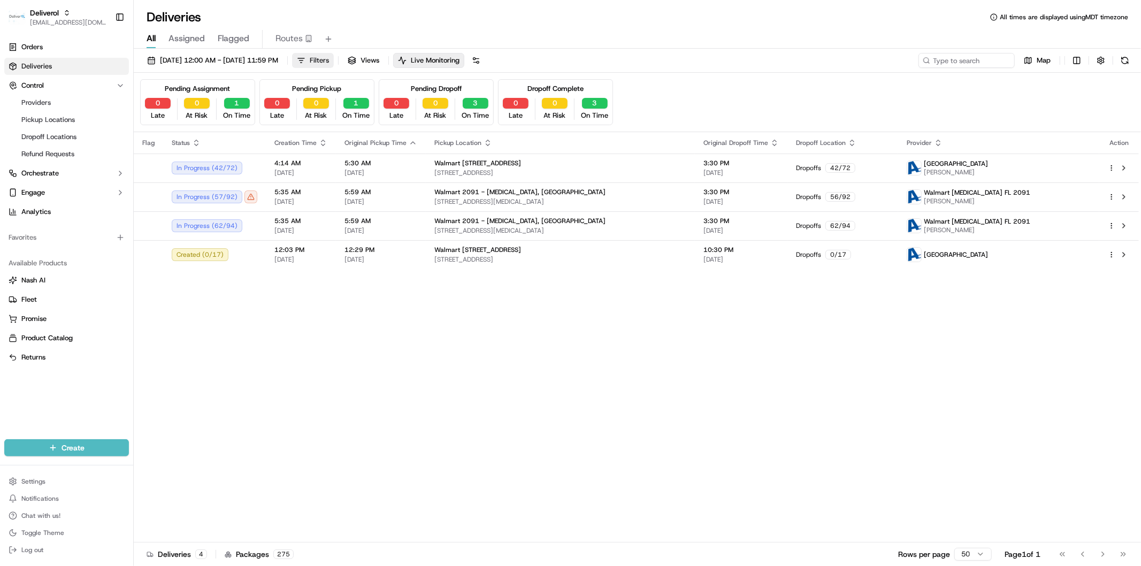
click at [329, 60] on span "Filters" at bounding box center [319, 61] width 19 height 10
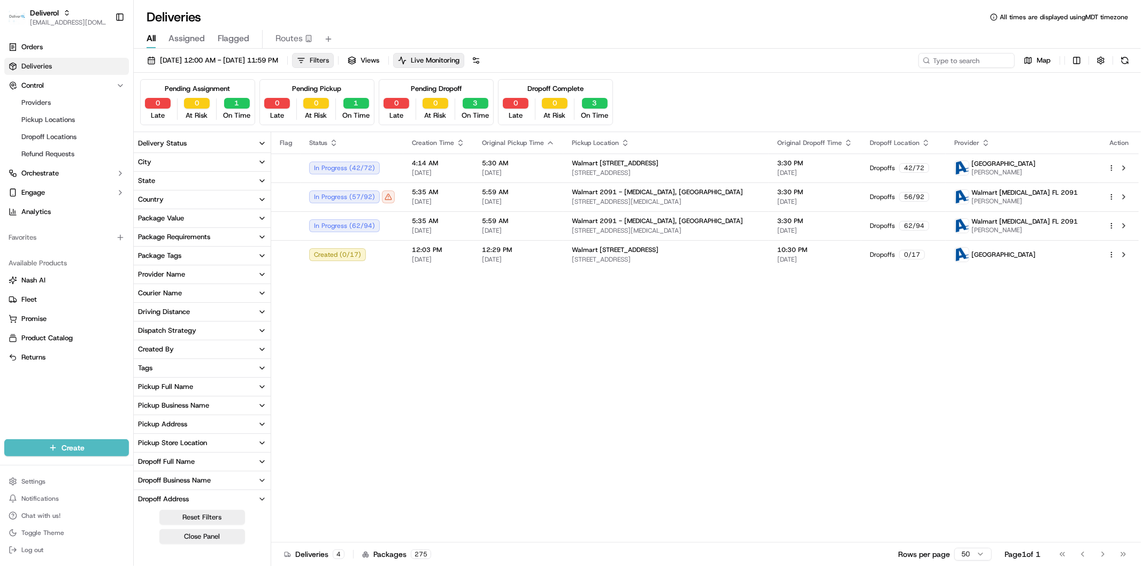
click at [329, 60] on span "Filters" at bounding box center [319, 61] width 19 height 10
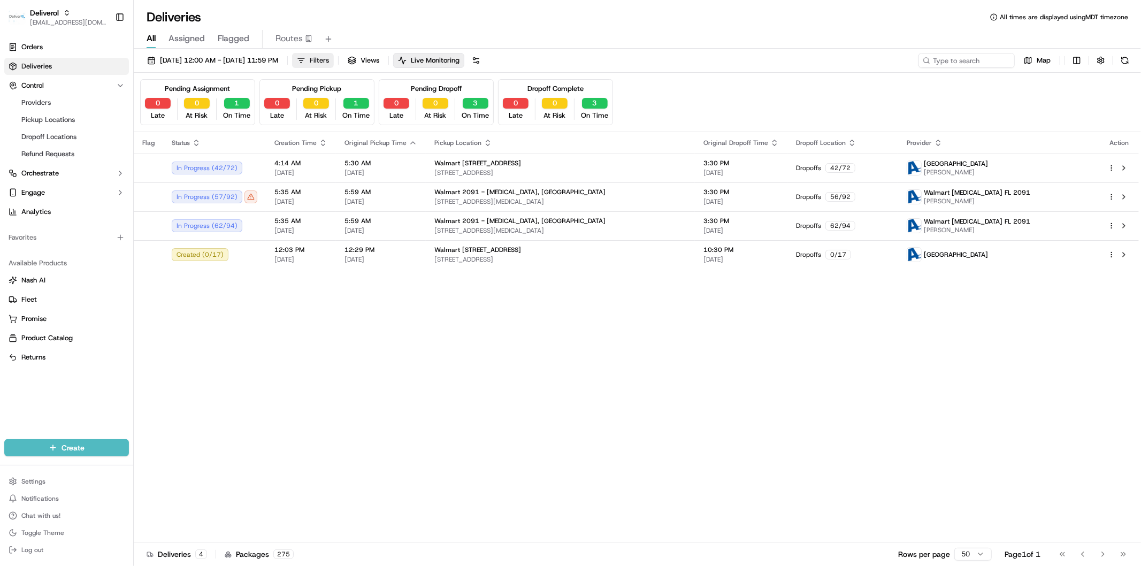
click at [329, 64] on span "Filters" at bounding box center [319, 61] width 19 height 10
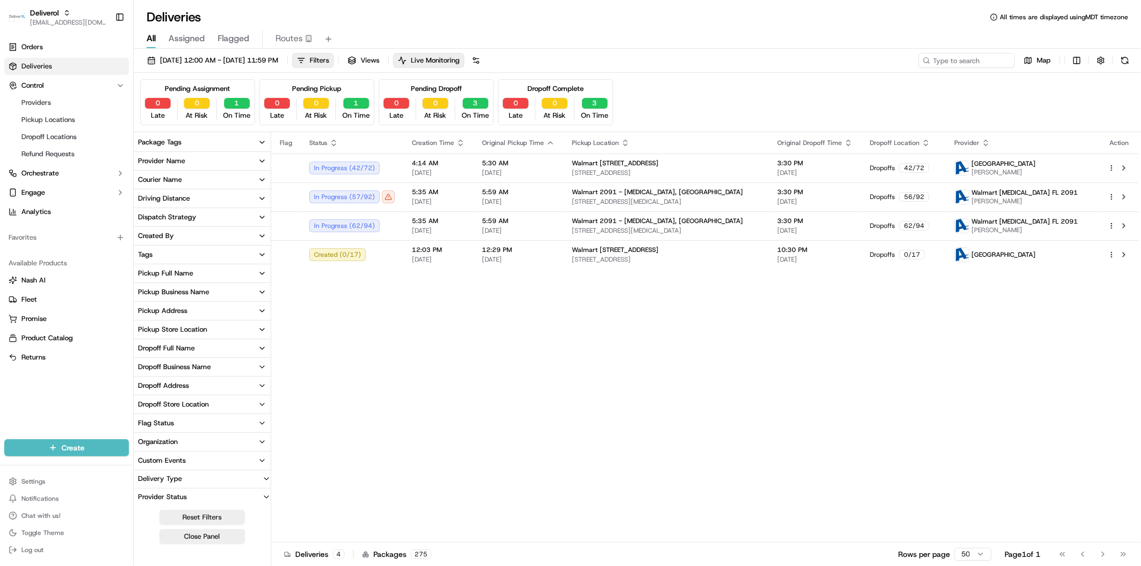
scroll to position [0, 0]
click at [391, 337] on div "Flag Status Creation Time Original Pickup Time Pickup Location Original Dropoff…" at bounding box center [704, 337] width 867 height 410
click at [114, 175] on button "Orchestrate" at bounding box center [66, 173] width 125 height 17
click at [45, 183] on link "Workflows" at bounding box center [66, 190] width 99 height 15
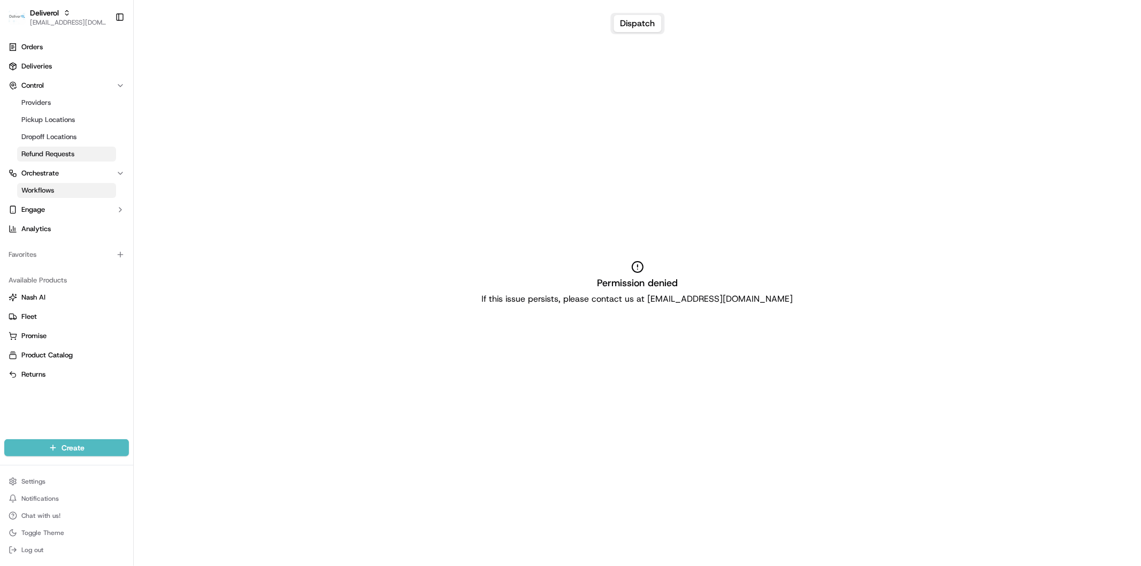
click at [52, 159] on link "Refund Requests" at bounding box center [66, 154] width 99 height 15
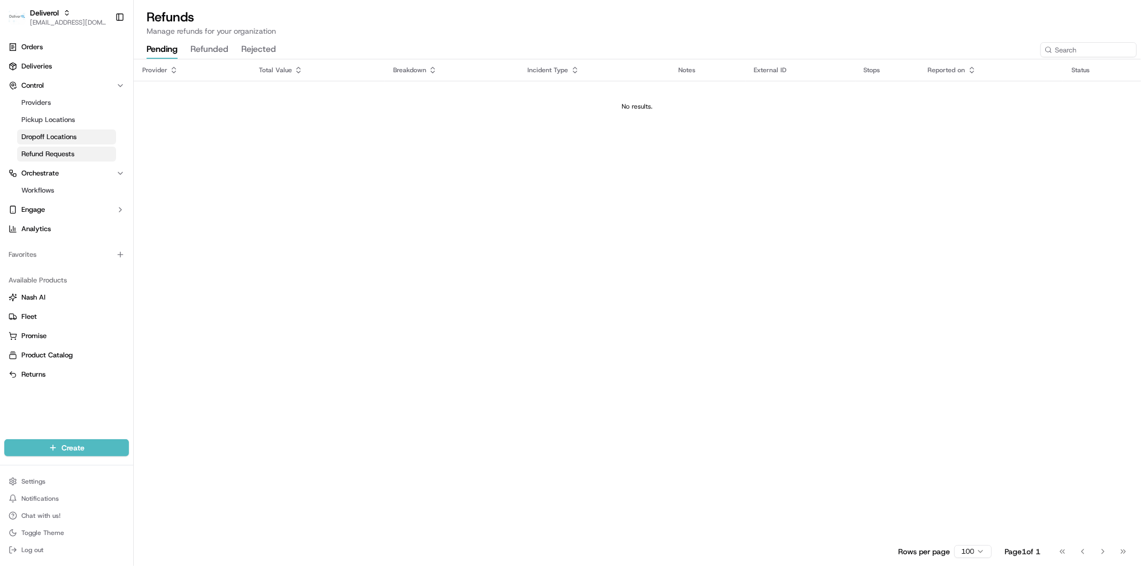
click at [56, 133] on span "Dropoff Locations" at bounding box center [48, 137] width 55 height 10
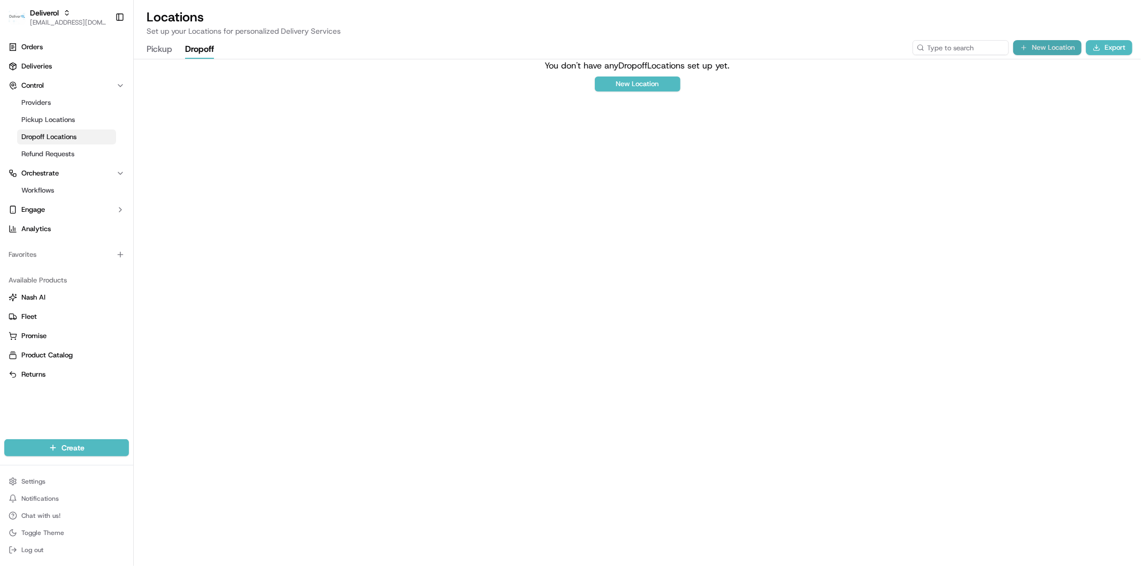
click at [1030, 48] on button "New Location" at bounding box center [1047, 47] width 68 height 15
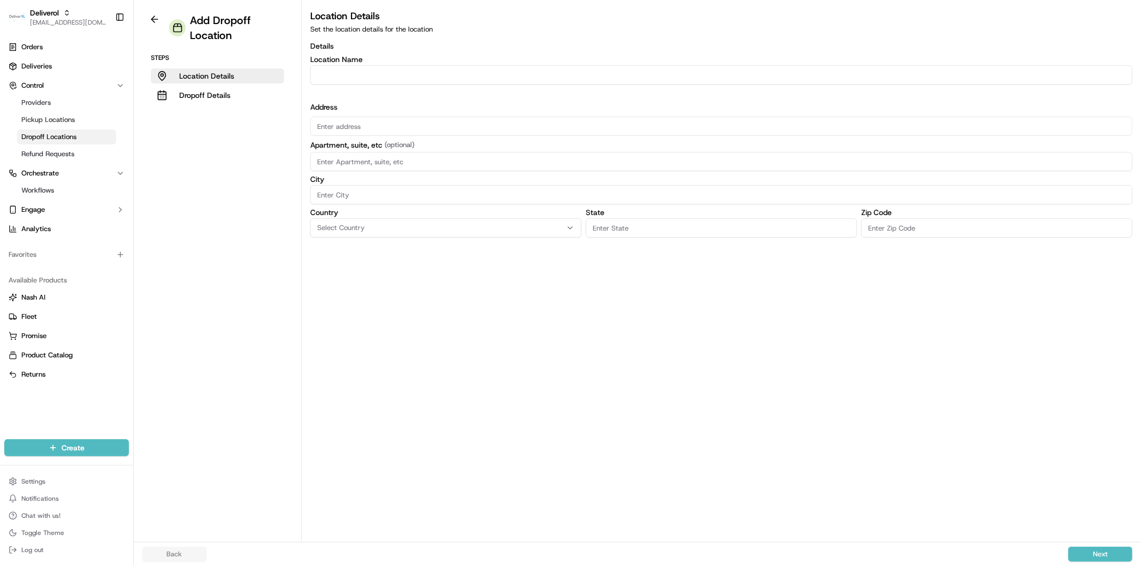
click at [349, 80] on input "Location name" at bounding box center [721, 74] width 822 height 19
click at [152, 13] on button at bounding box center [154, 19] width 25 height 13
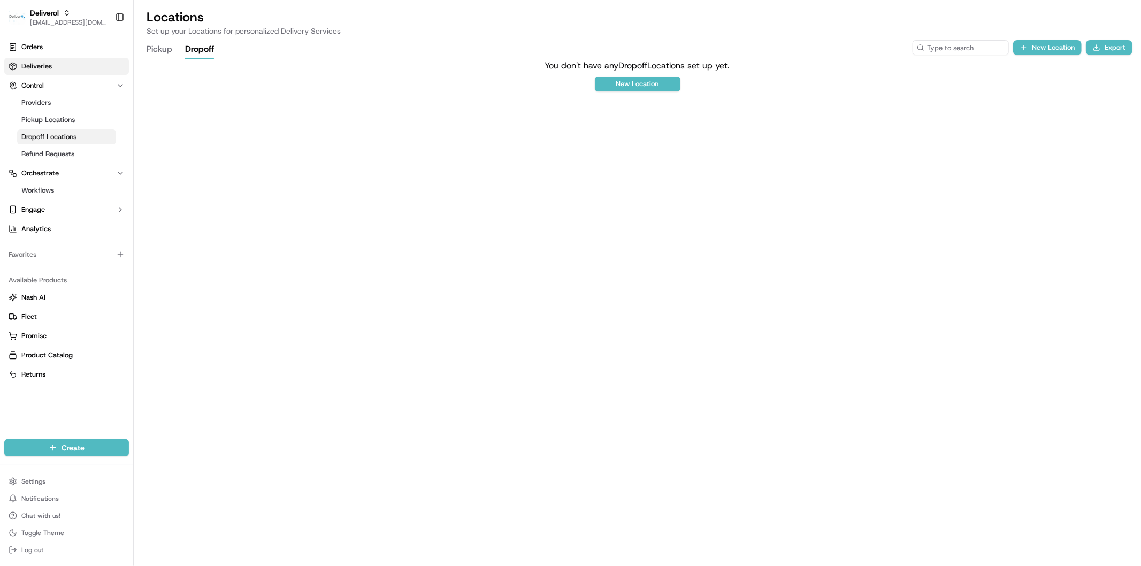
click at [30, 61] on span "Deliveries" at bounding box center [36, 66] width 30 height 10
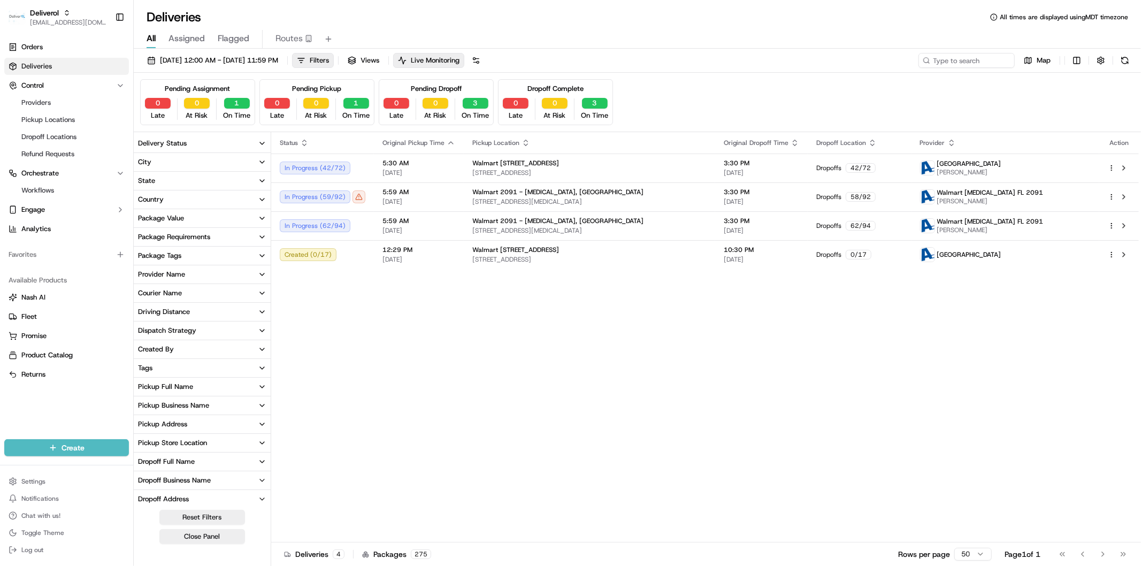
scroll to position [113, 0]
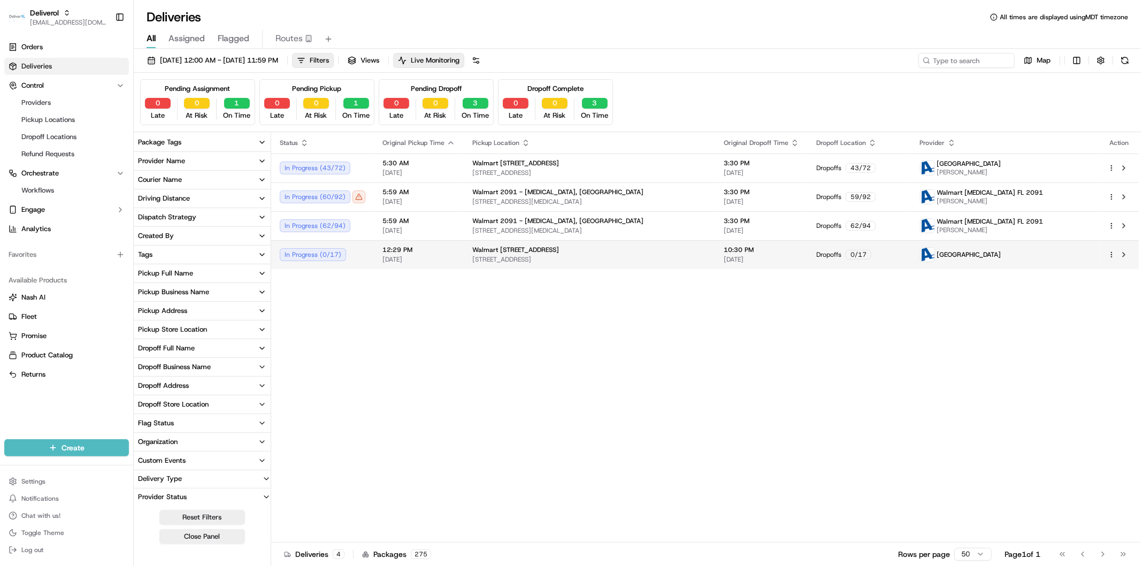
click at [682, 266] on td "Walmart 3311 - Miami Gardens, FL 19501 NW 27TH AVE, MIAMI GARDENS, FL 33056, US" at bounding box center [589, 254] width 251 height 29
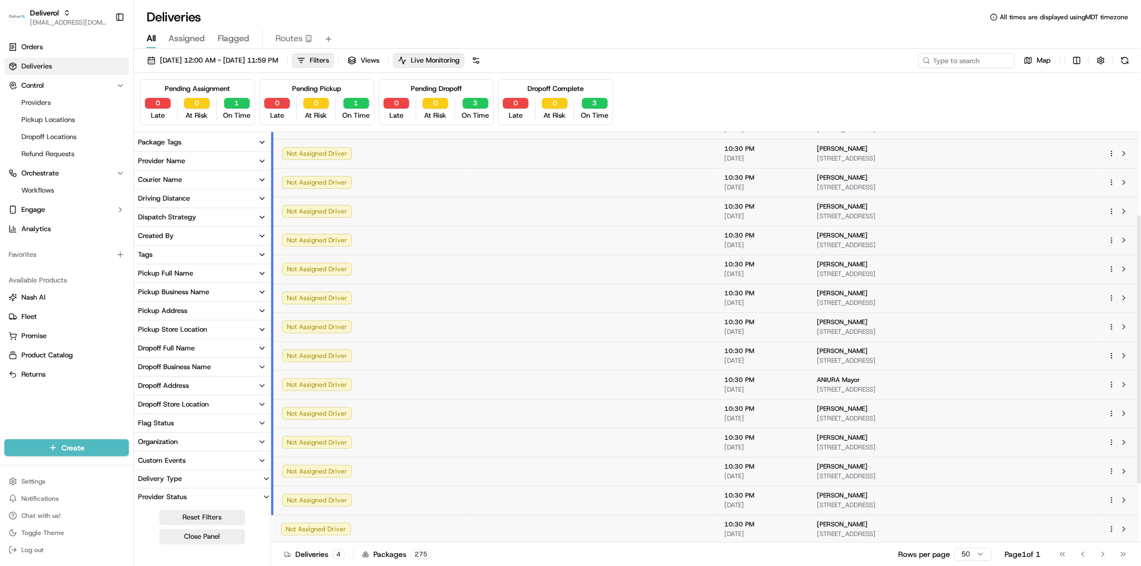
scroll to position [0, 0]
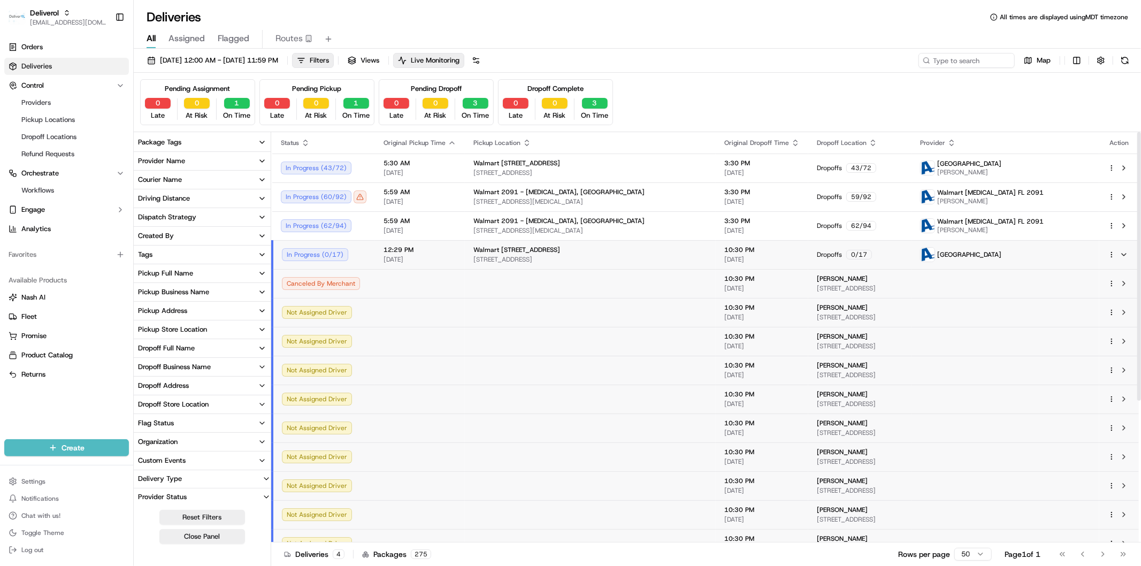
click at [643, 253] on td "Walmart 3311 - Miami Gardens, FL 19501 NW 27TH AVE, MIAMI GARDENS, FL 33056, US" at bounding box center [590, 254] width 251 height 29
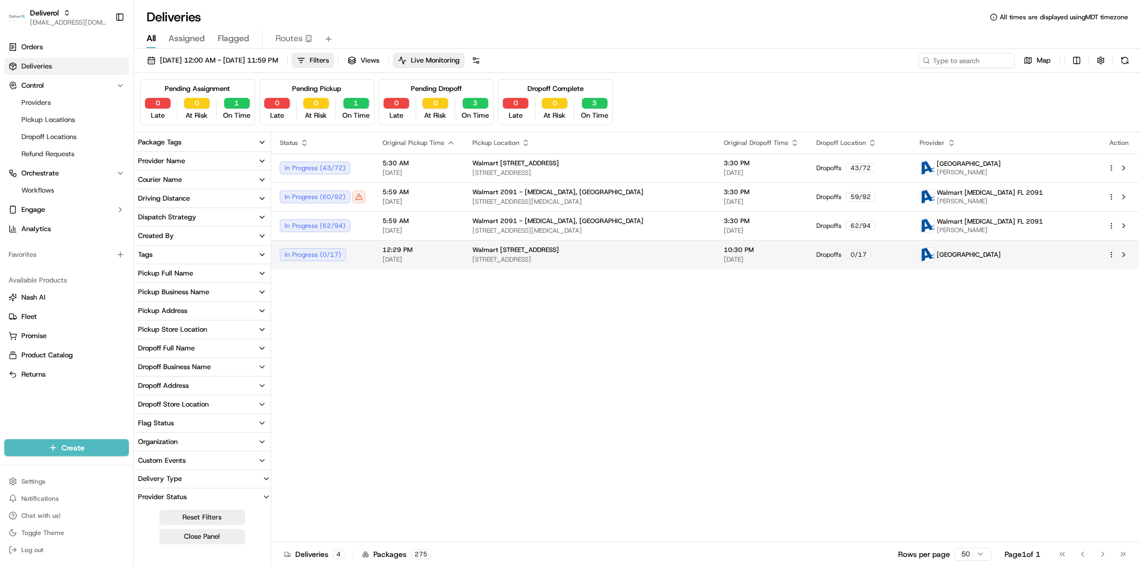
click at [643, 253] on div "Walmart 3311 - Miami Gardens, FL" at bounding box center [589, 249] width 234 height 9
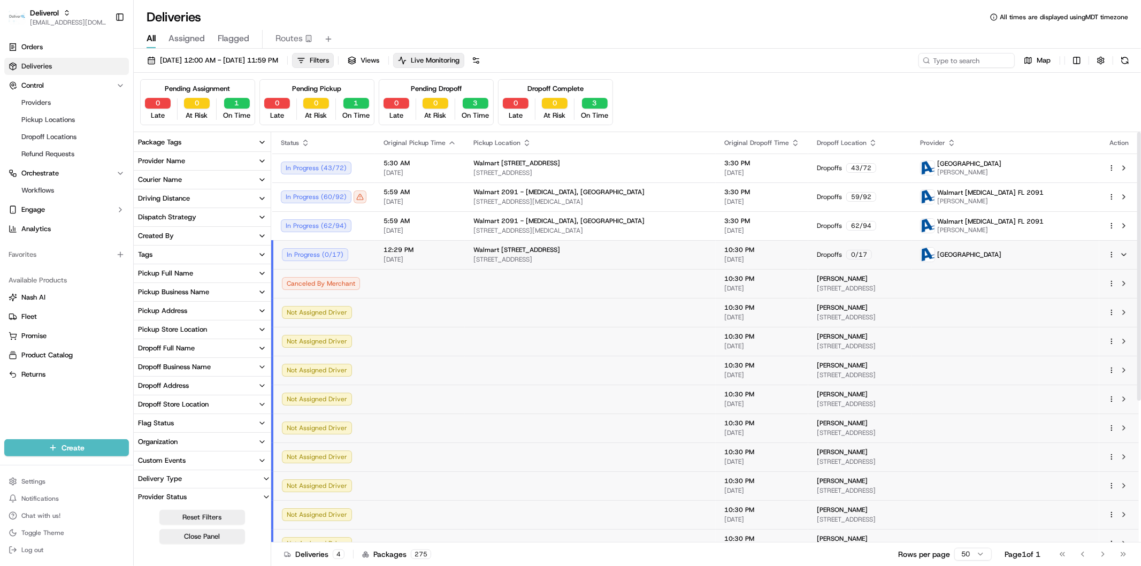
click at [617, 251] on div "Walmart 3311 - Miami Gardens, FL" at bounding box center [590, 249] width 234 height 9
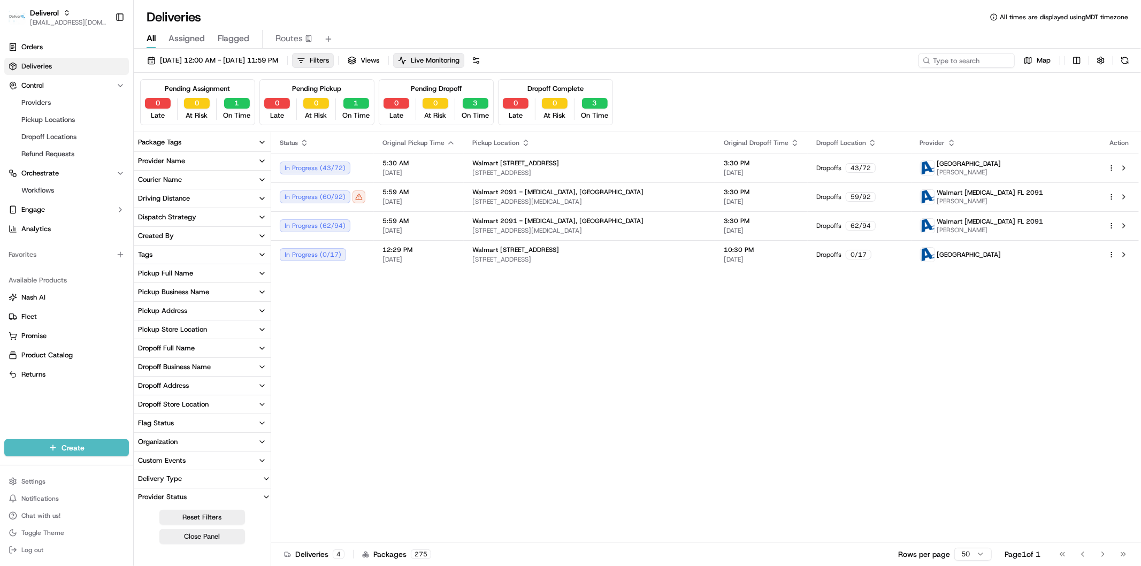
click at [452, 260] on td "12:29 PM 09/17/2025" at bounding box center [419, 254] width 90 height 29
click at [448, 257] on span "[DATE]" at bounding box center [418, 259] width 73 height 9
click at [667, 258] on span "[STREET_ADDRESS]" at bounding box center [589, 259] width 234 height 9
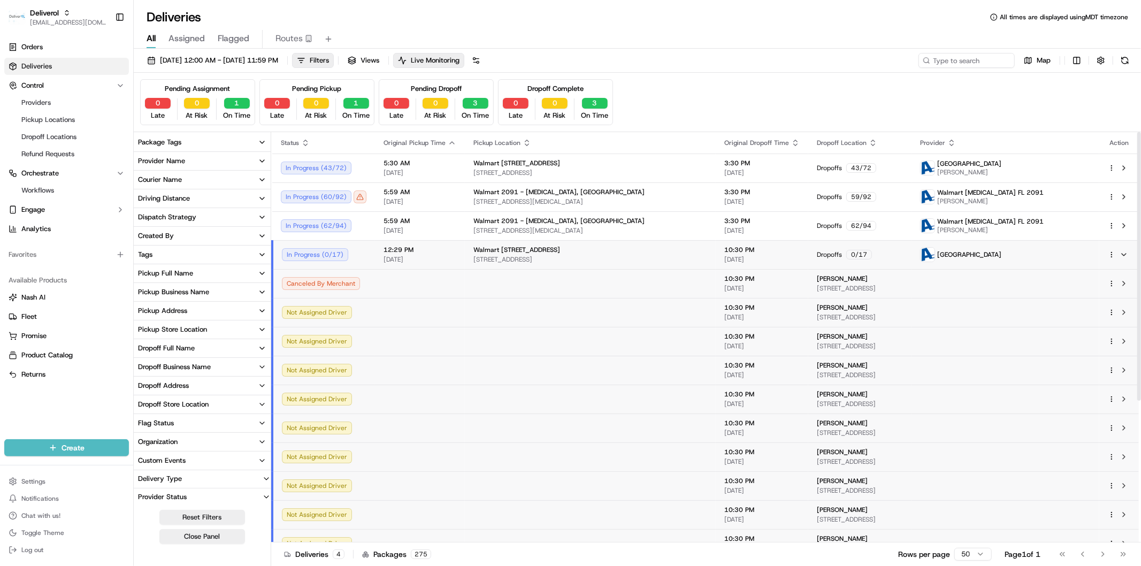
click at [442, 250] on span "12:29 PM" at bounding box center [419, 249] width 73 height 9
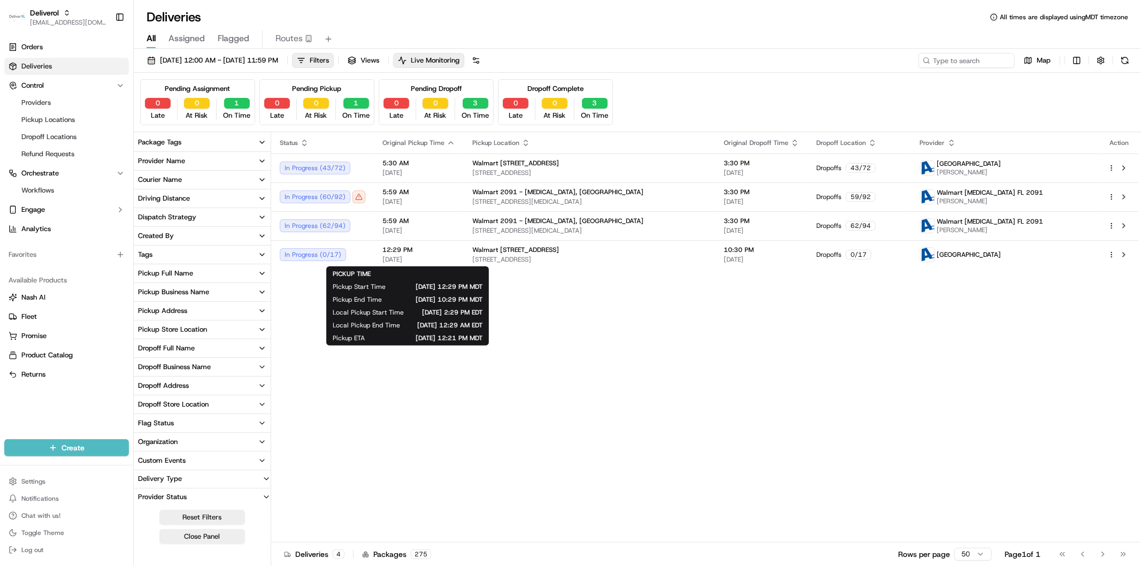
click at [458, 364] on div "Status Original Pickup Time Pickup Location Original Dropoff Time Dropoff Locat…" at bounding box center [704, 337] width 867 height 410
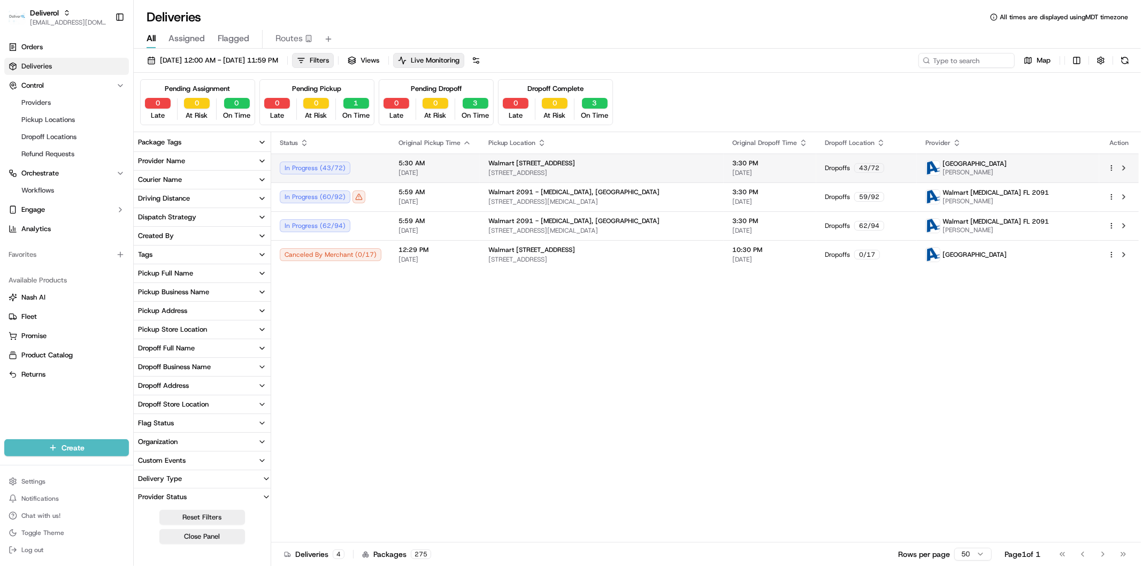
click at [376, 178] on td "In Progress ( 43 / 72 )" at bounding box center [330, 167] width 119 height 29
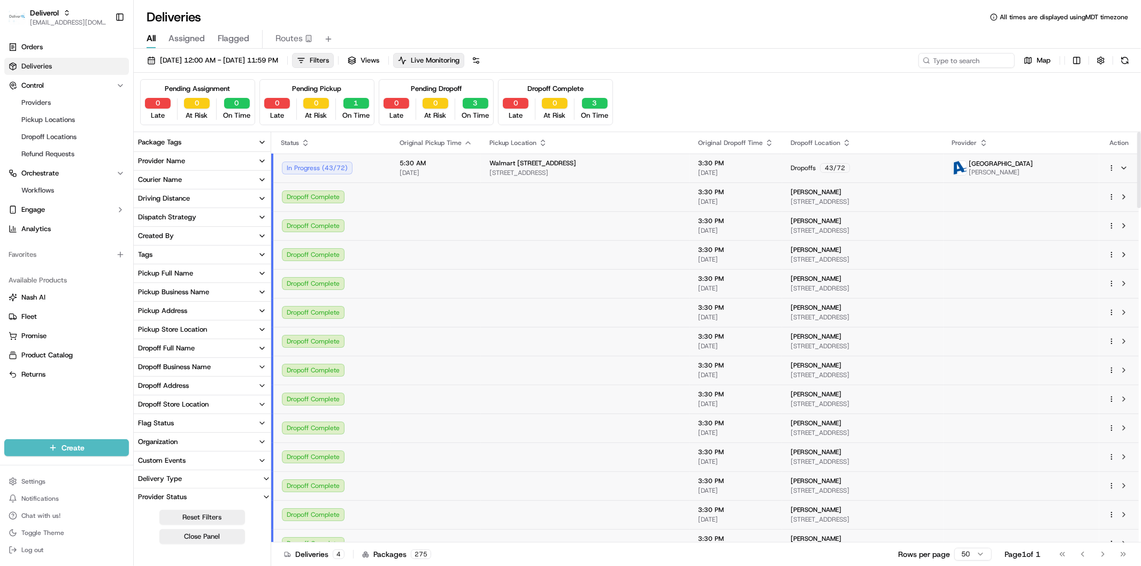
click at [374, 171] on div "In Progress ( 43 / 72 )" at bounding box center [332, 167] width 101 height 13
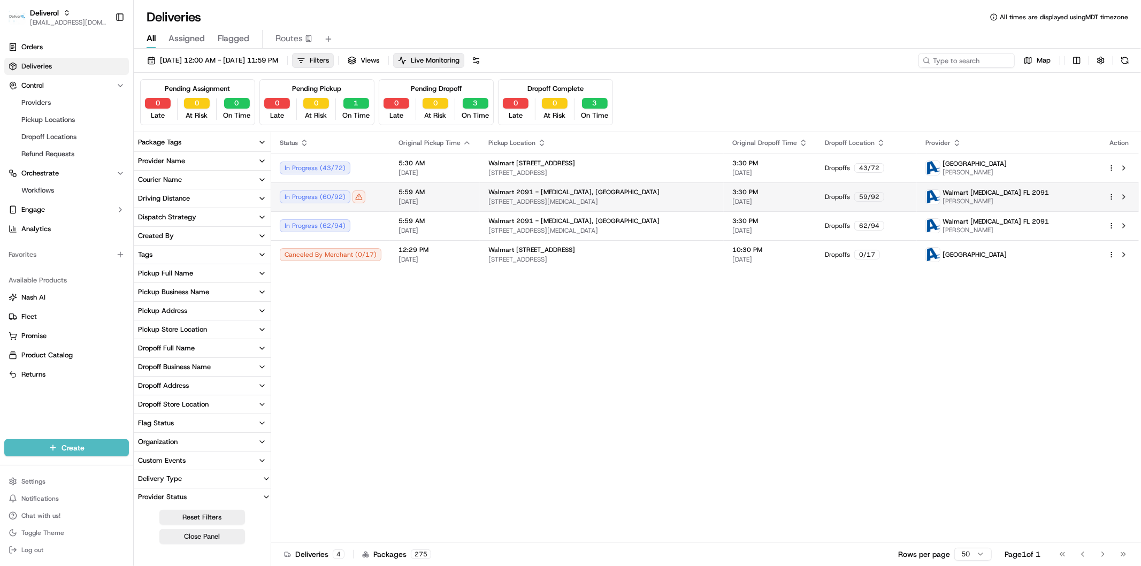
click at [390, 202] on td "5:59 AM 09/17/2025" at bounding box center [435, 196] width 90 height 29
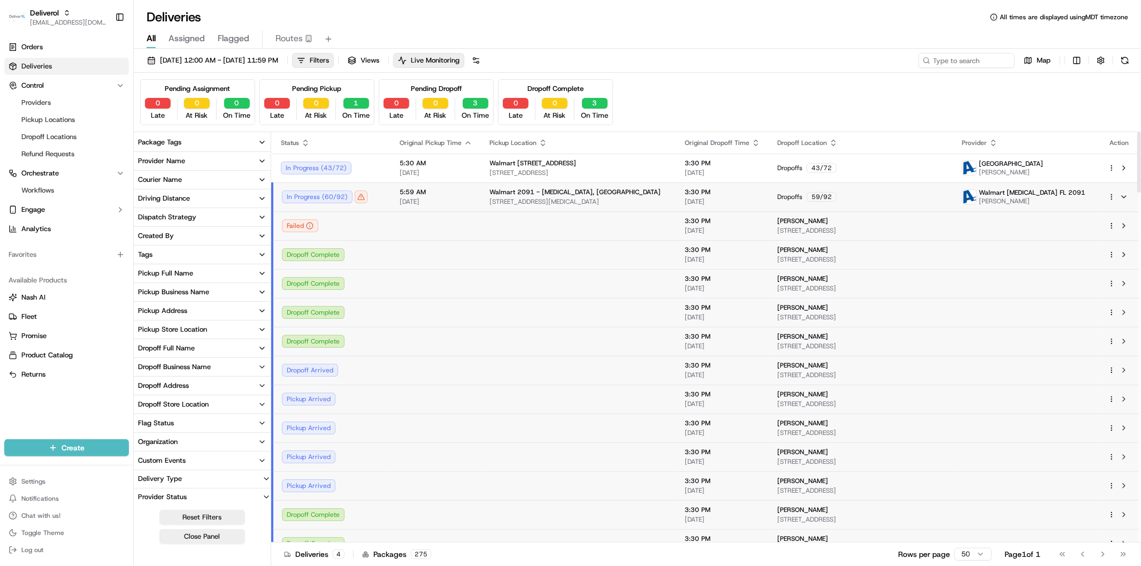
click at [380, 201] on td "In Progress ( 60 / 92 )" at bounding box center [331, 196] width 119 height 29
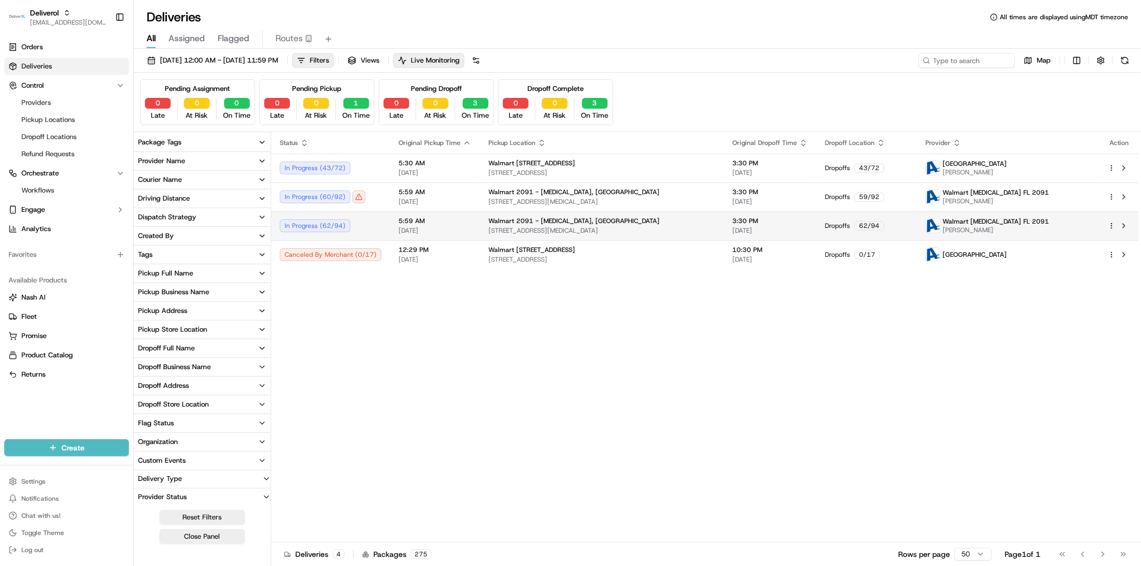
click at [381, 223] on td "In Progress ( 62 / 94 )" at bounding box center [330, 225] width 119 height 29
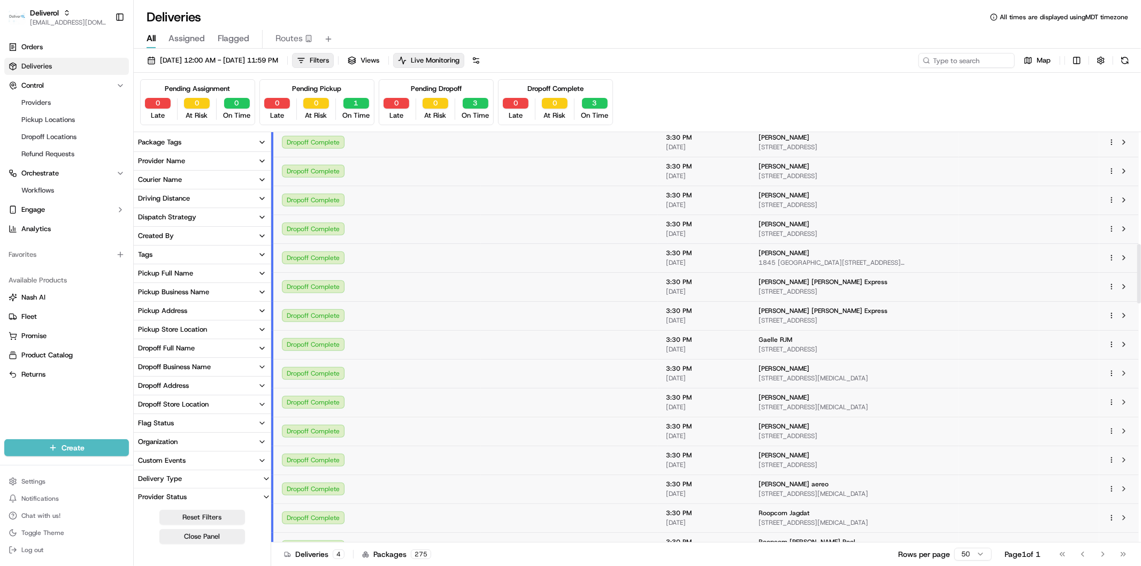
scroll to position [519, 0]
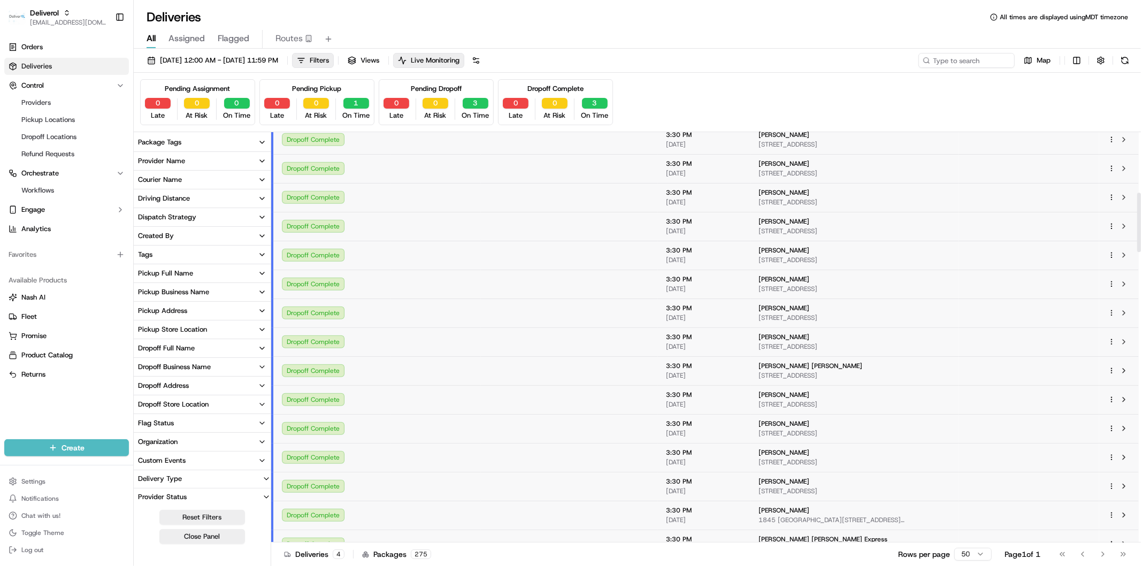
click at [402, 212] on td at bounding box center [436, 197] width 90 height 29
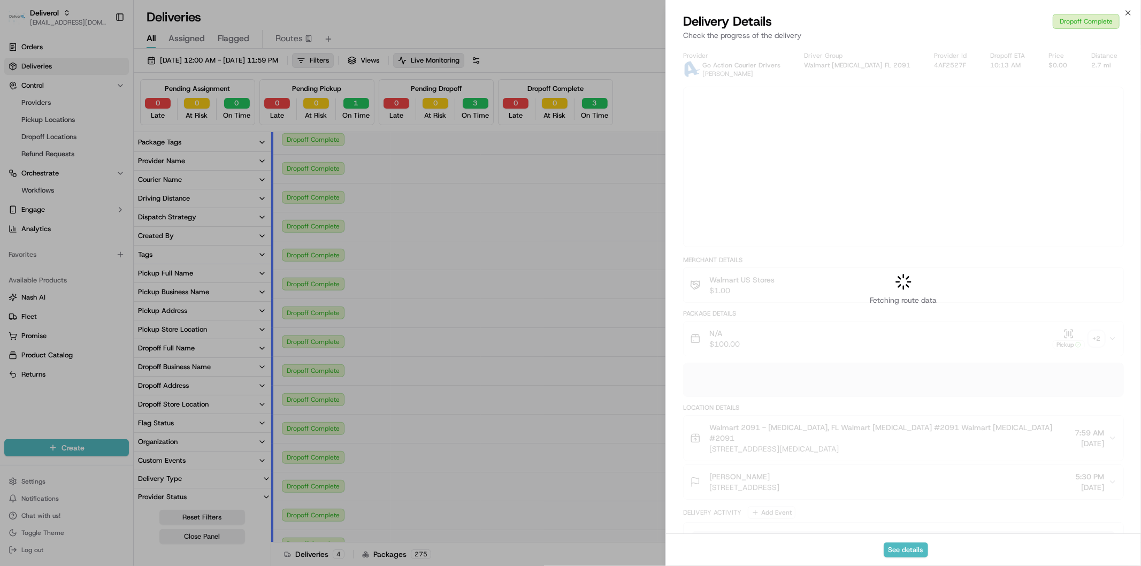
scroll to position [0, 0]
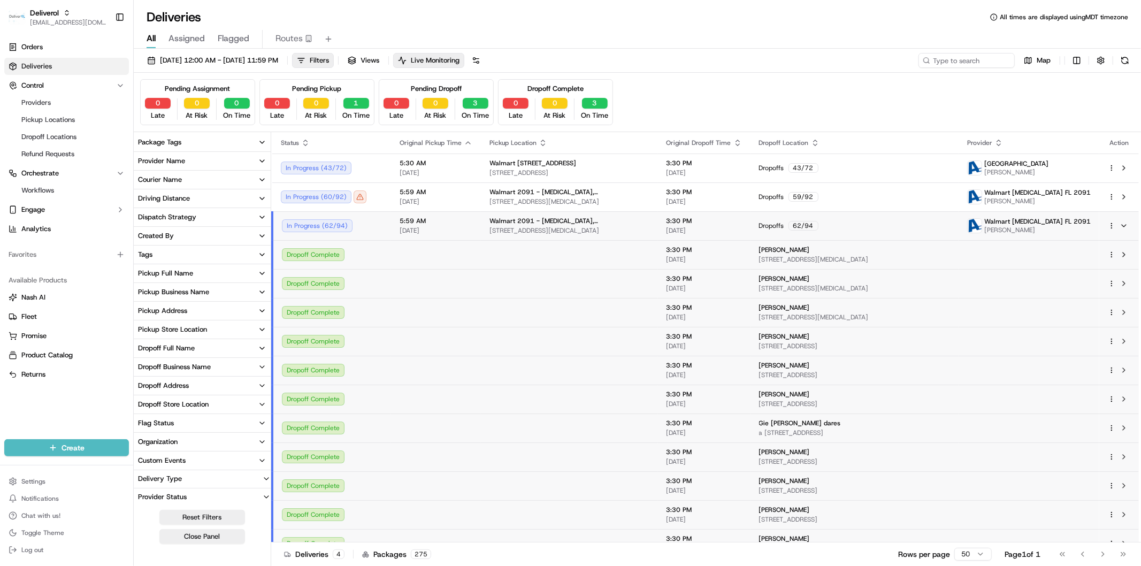
click at [376, 233] on td "In Progress ( 62 / 94 )" at bounding box center [331, 225] width 119 height 29
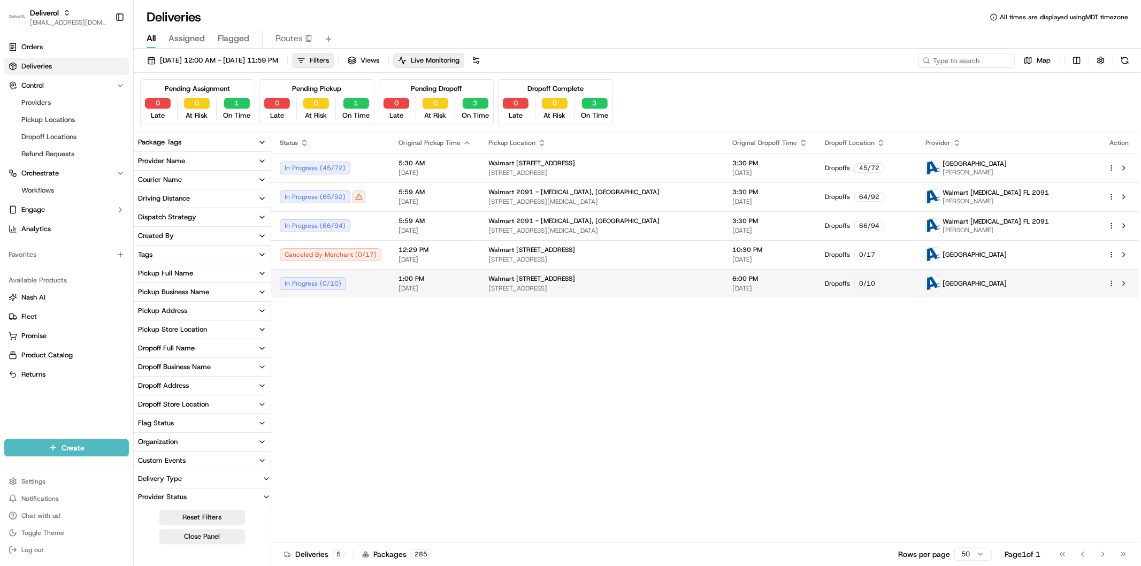
click at [375, 274] on td "In Progress ( 0 / 10 )" at bounding box center [330, 283] width 119 height 29
click at [350, 174] on div "In Progress ( 49 / 72 )" at bounding box center [331, 167] width 102 height 13
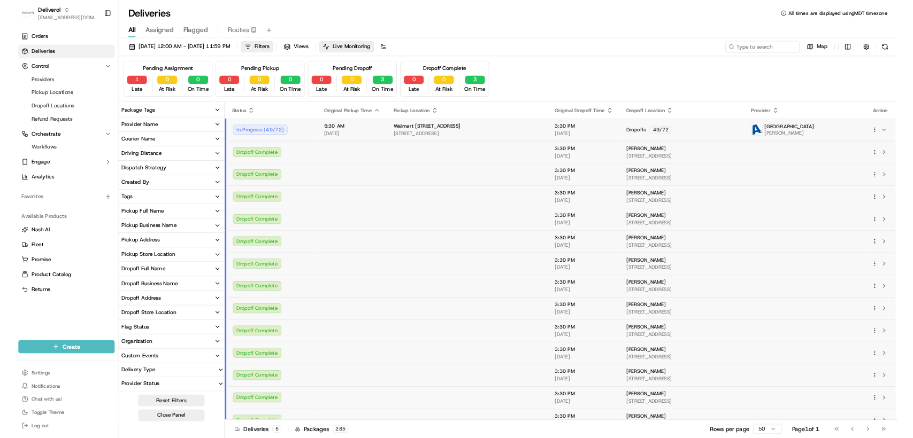
scroll to position [113, 0]
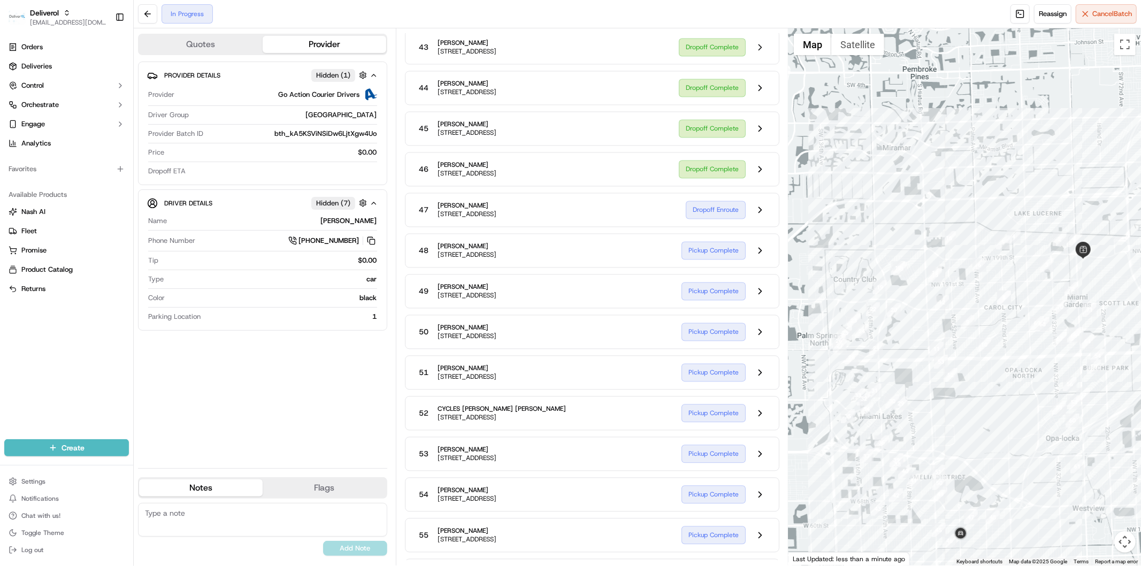
click at [758, 179] on button at bounding box center [760, 169] width 20 height 20
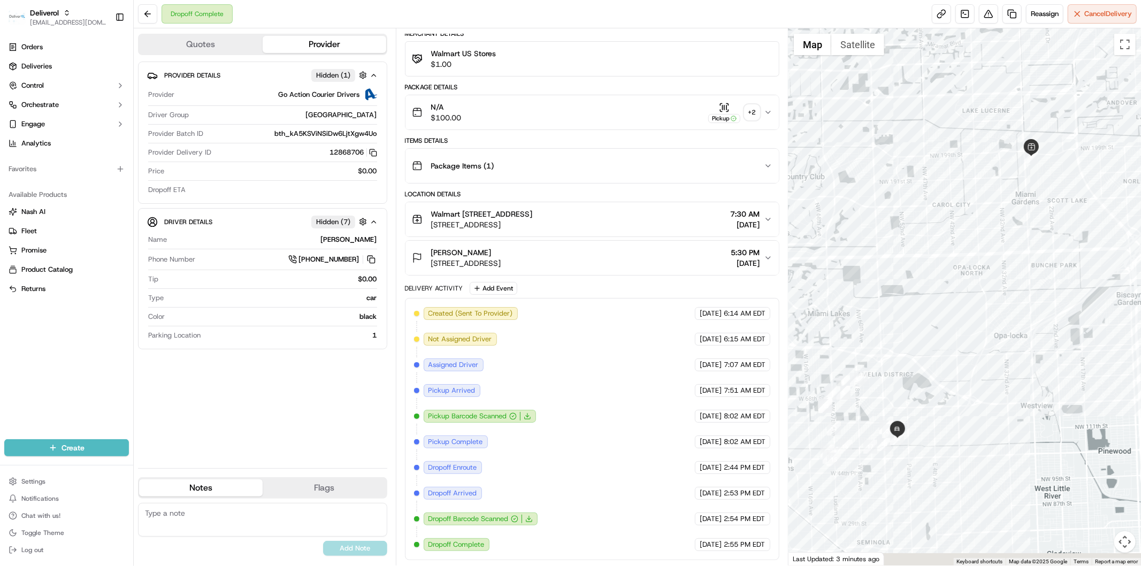
scroll to position [90, 0]
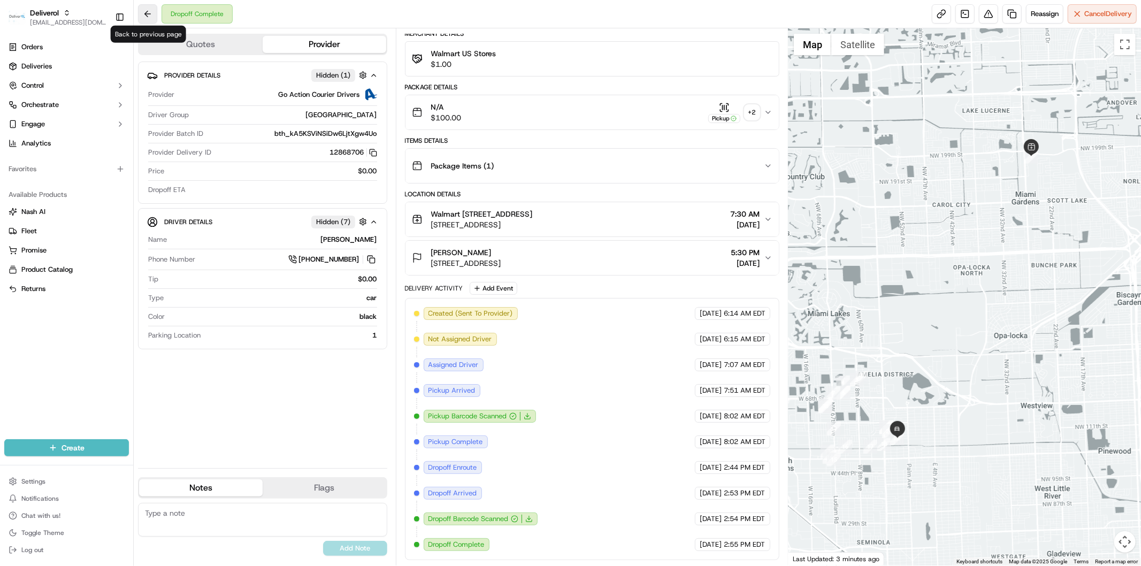
click at [141, 9] on button at bounding box center [147, 13] width 19 height 19
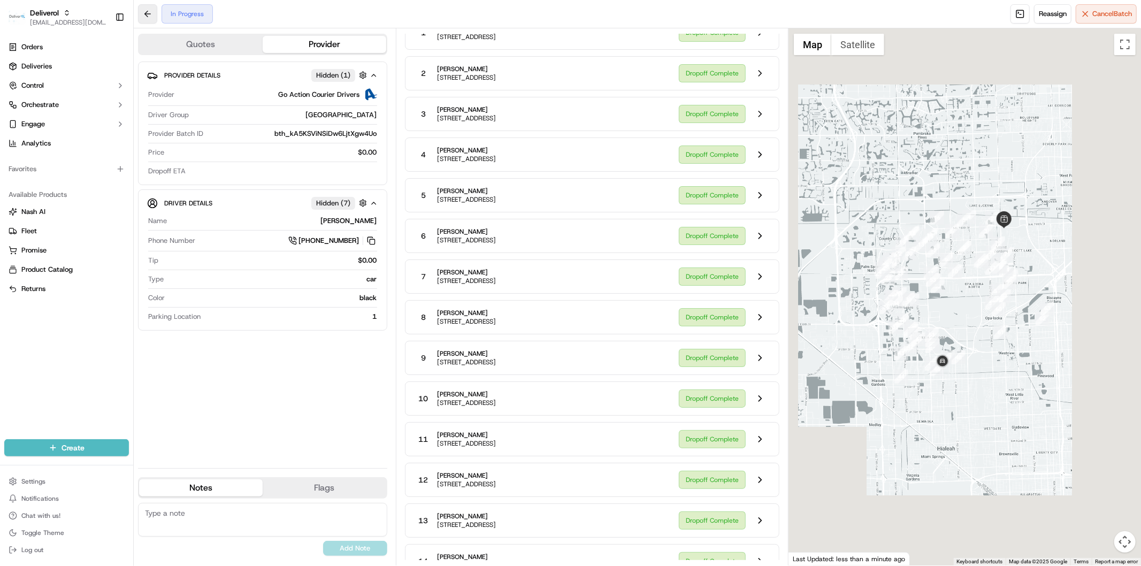
scroll to position [1782, 0]
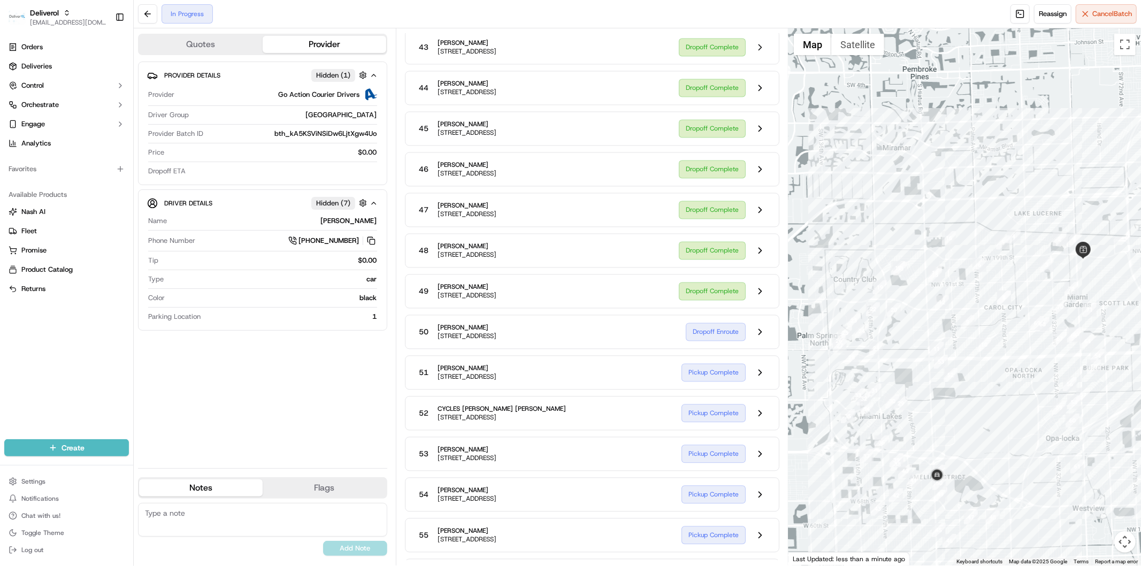
drag, startPoint x: 974, startPoint y: 463, endPoint x: 961, endPoint y: 357, distance: 107.2
click at [961, 357] on div at bounding box center [964, 296] width 352 height 537
